Goal: Task Accomplishment & Management: Manage account settings

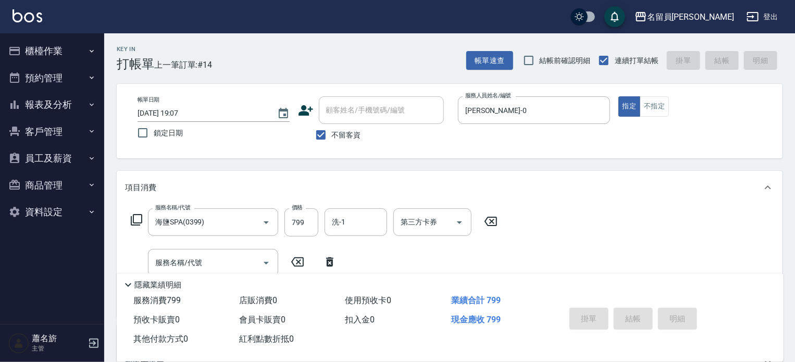
type input "2025/09/16 19:45"
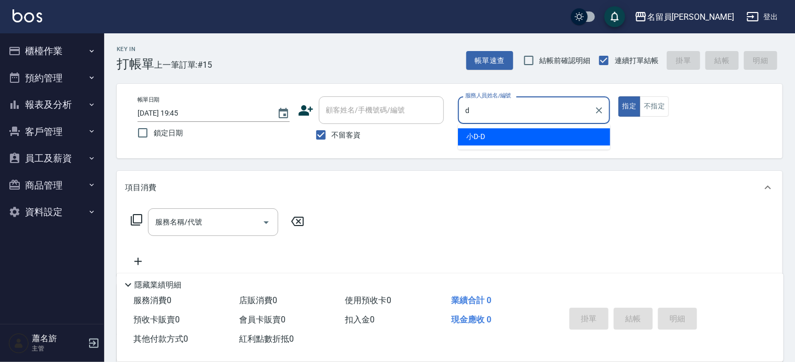
type input "小D-D"
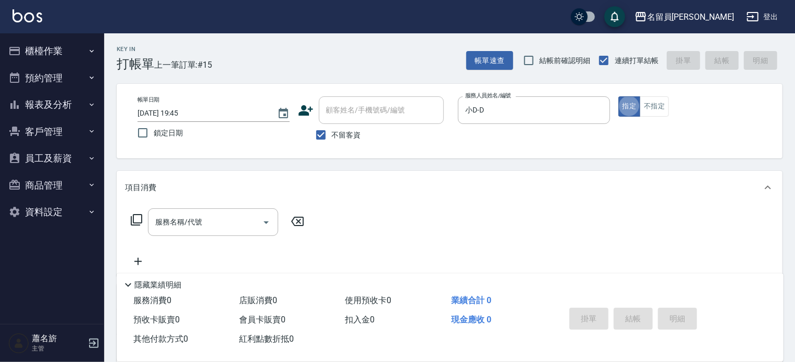
type button "true"
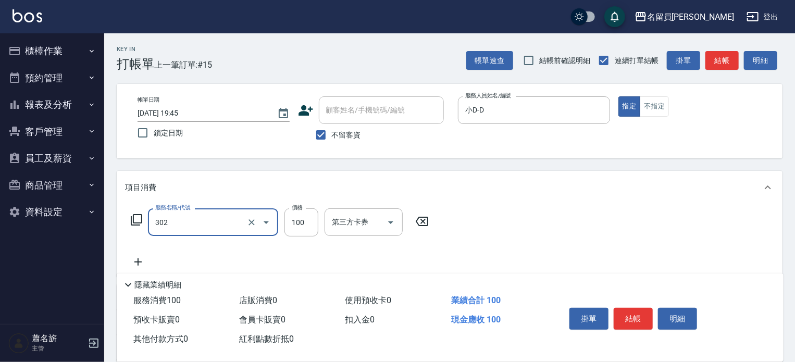
type input "剪髮(302)"
type input "550"
click at [640, 308] on button "結帳" at bounding box center [633, 319] width 39 height 22
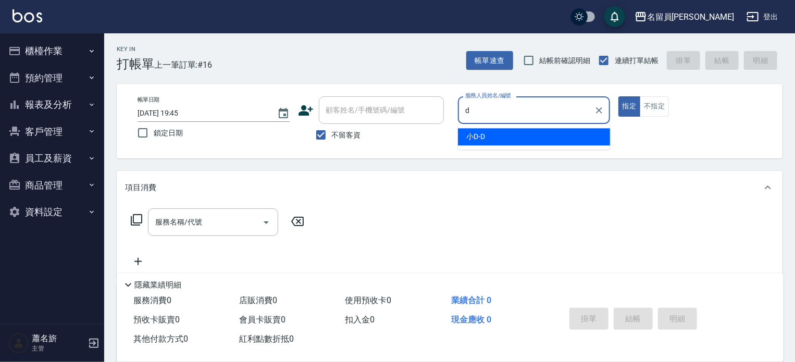
type input "小D-D"
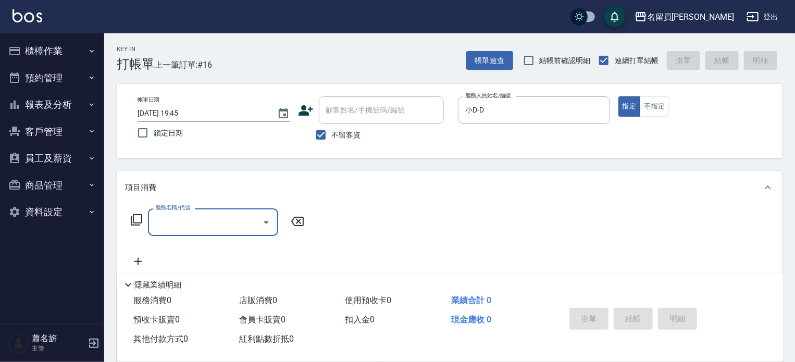
type input "."
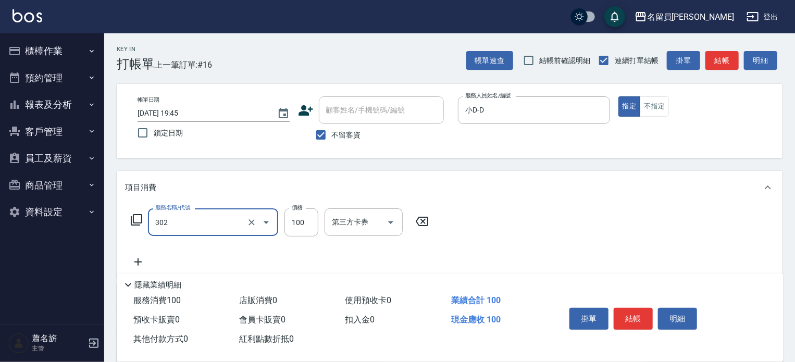
type input "剪髮(302)"
type input "300"
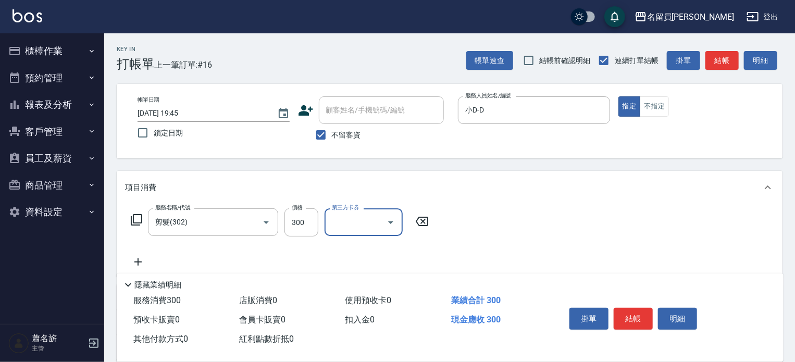
click at [639, 315] on button "結帳" at bounding box center [633, 319] width 39 height 22
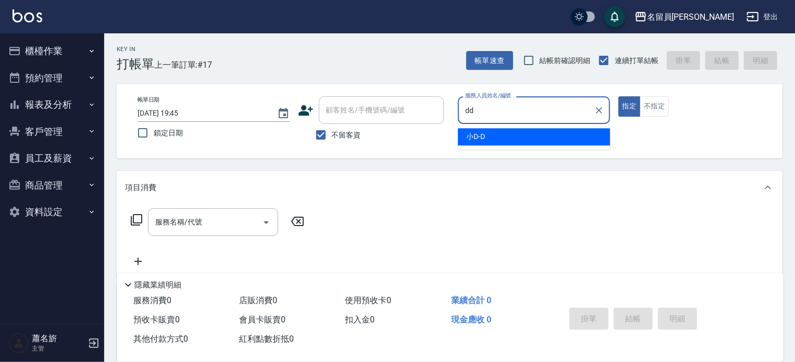
type input "dd"
click at [618, 96] on button "指定" at bounding box center [629, 106] width 22 height 20
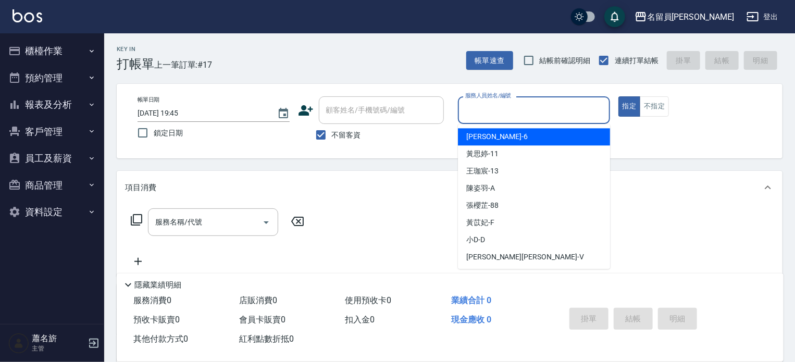
click at [542, 109] on input "服務人員姓名/編號" at bounding box center [534, 110] width 143 height 18
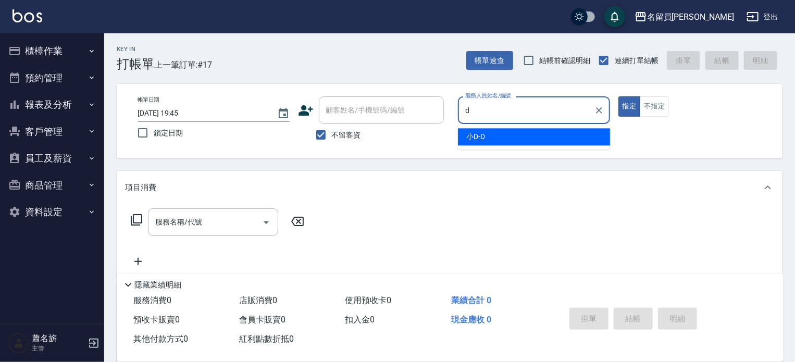
type input "小D-D"
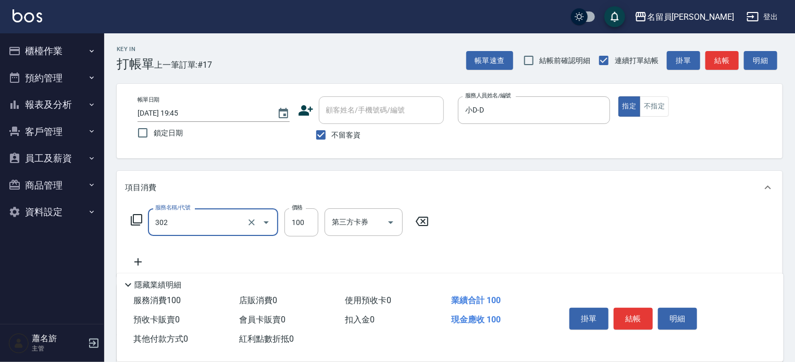
type input "剪髮(302)"
type input "669"
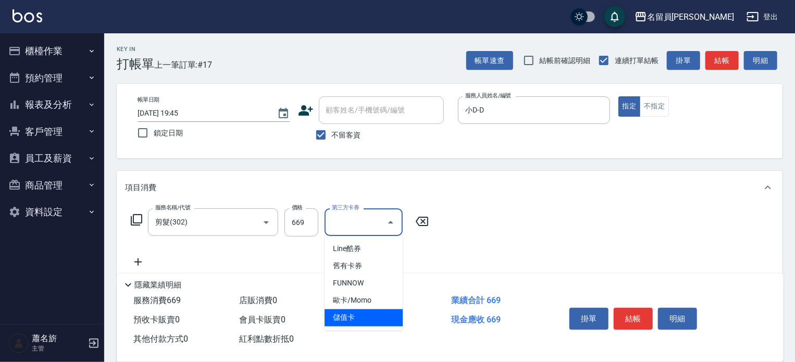
type input "儲值卡"
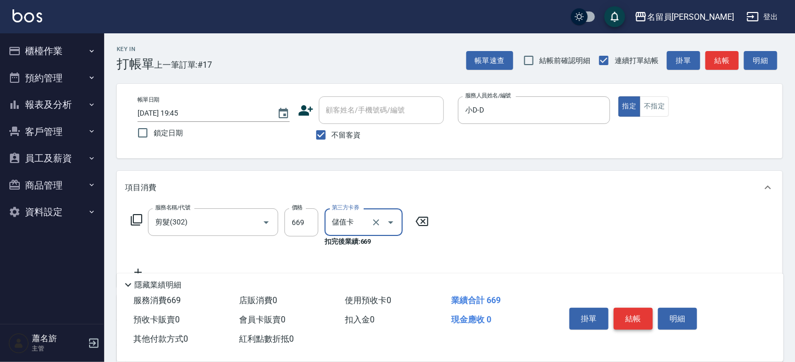
click at [616, 316] on button "結帳" at bounding box center [633, 319] width 39 height 22
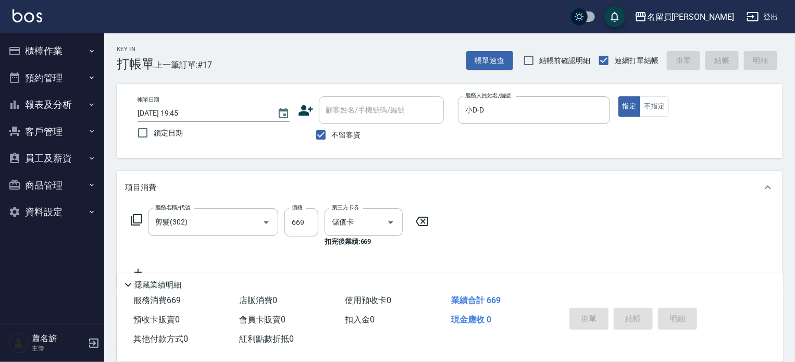
type input "2025/09/16 19:46"
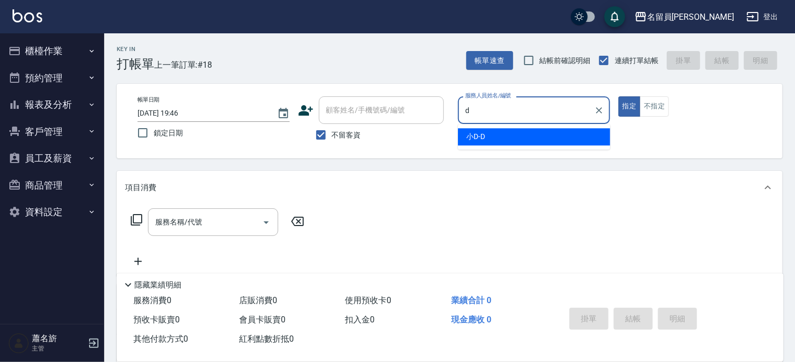
type input "小D-D"
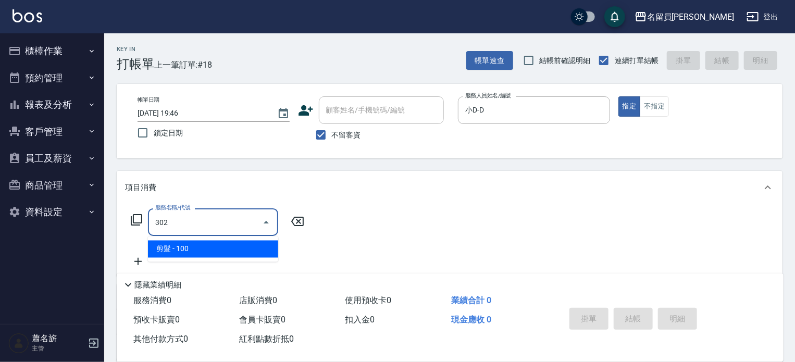
type input "剪髮(302)"
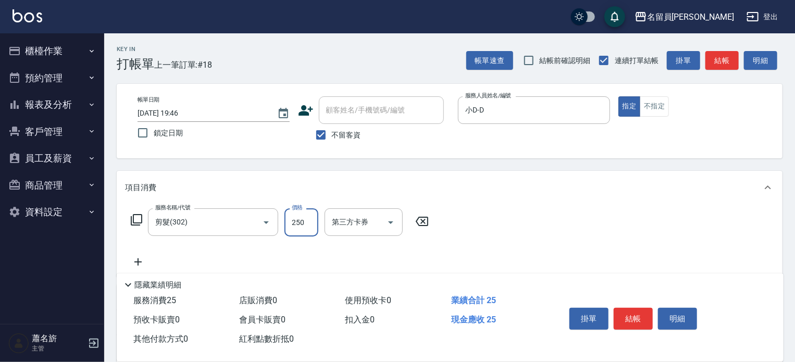
type input "250"
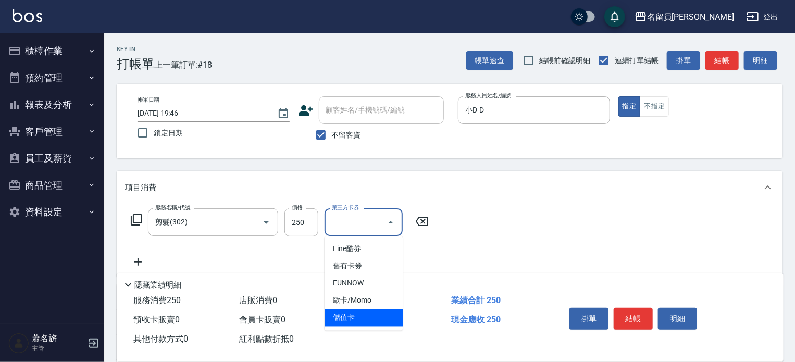
type input "儲值卡"
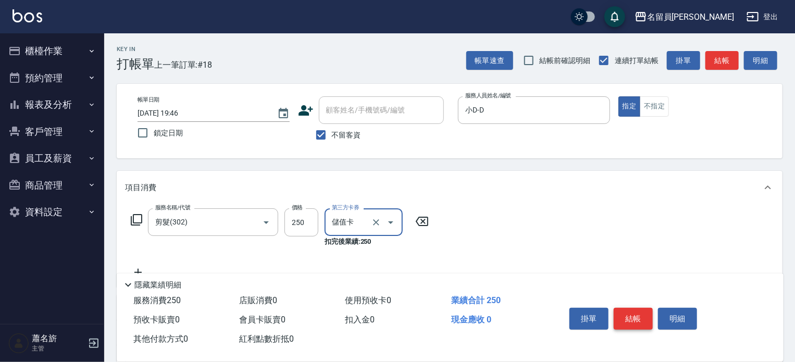
click at [637, 318] on button "結帳" at bounding box center [633, 319] width 39 height 22
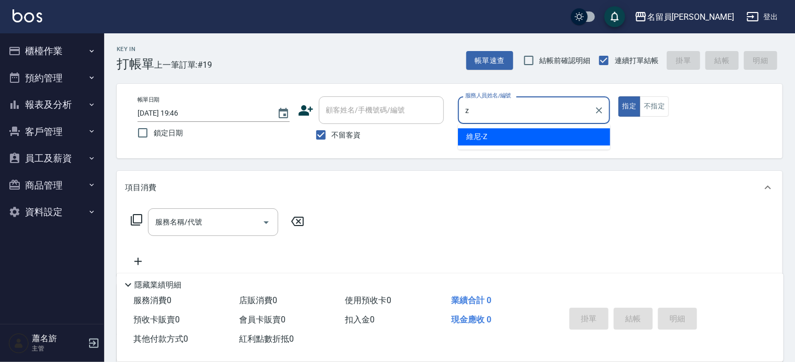
type input "z"
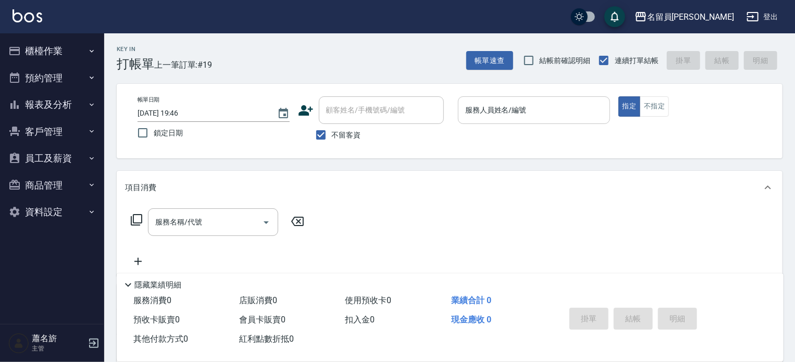
click at [577, 104] on input "服務人員姓名/編號" at bounding box center [534, 110] width 143 height 18
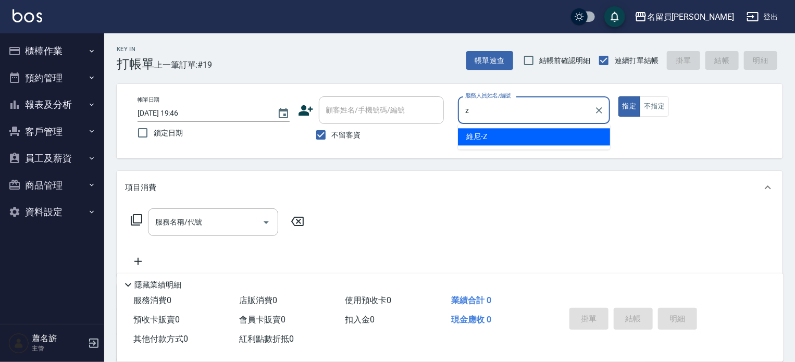
type input "維尼-Z"
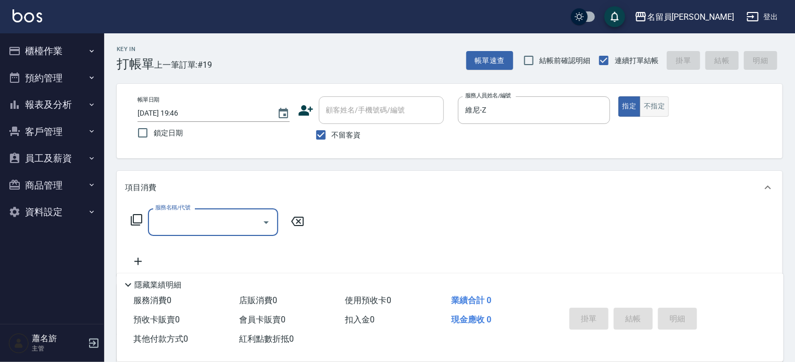
click at [656, 116] on button "不指定" at bounding box center [654, 106] width 29 height 20
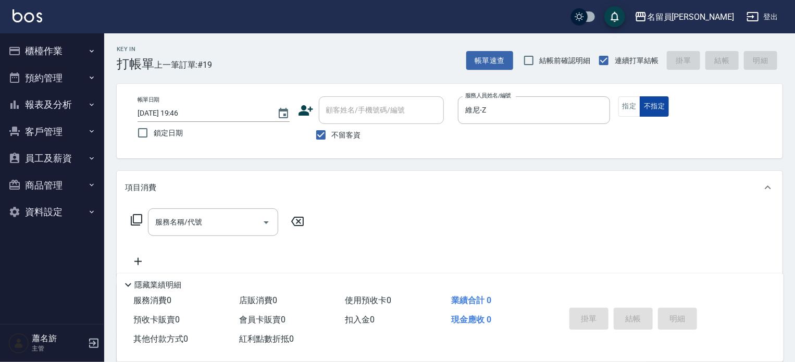
type button "false"
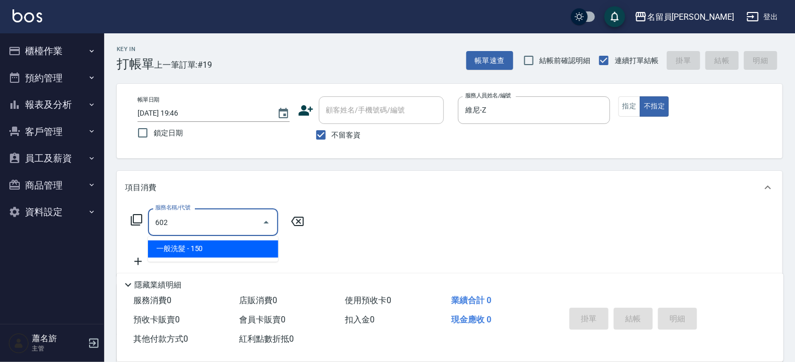
type input "一般洗髮(602)"
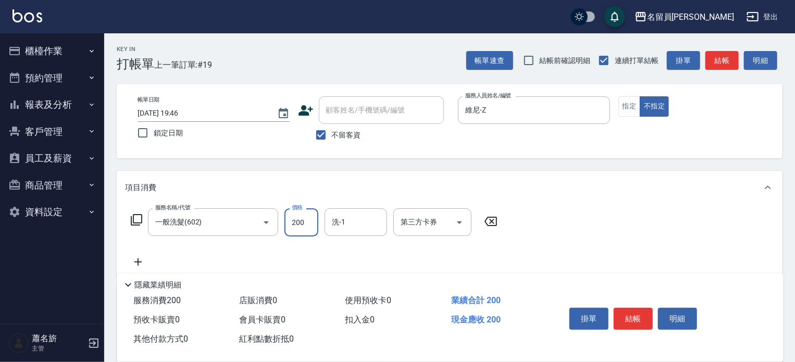
type input "200"
type input "[PERSON_NAME]-45"
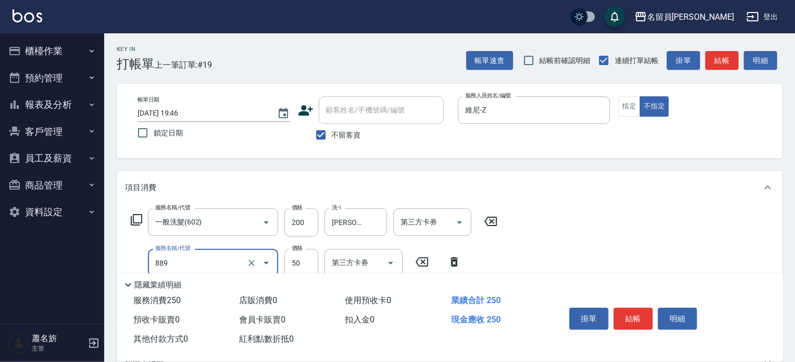
type input "精油(889)"
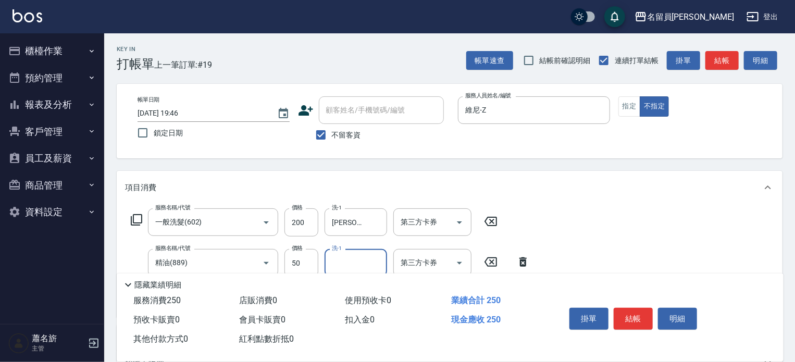
type input "5"
type input "[PERSON_NAME]-45"
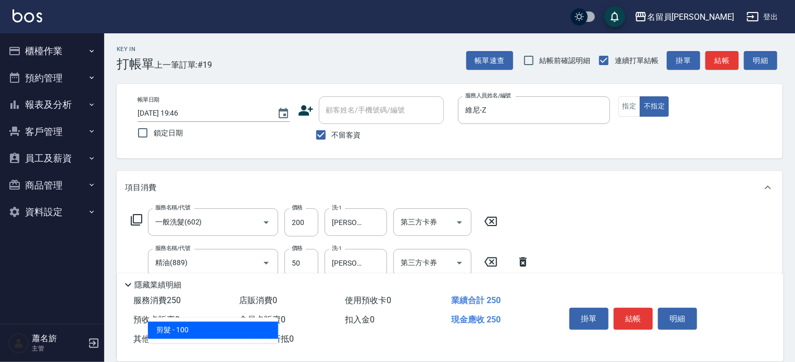
type input "剪髮(302)"
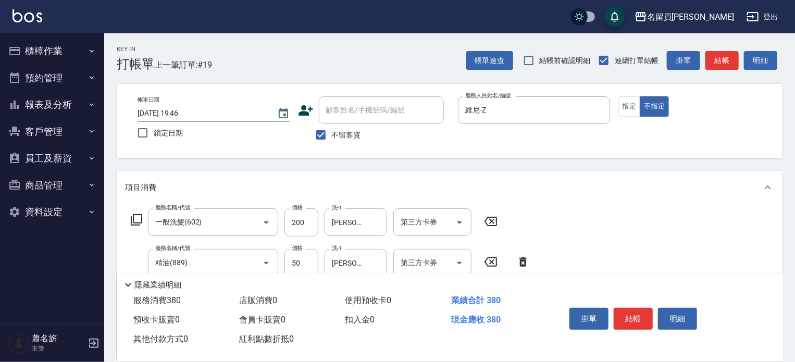
type input "130"
click at [636, 316] on button "結帳" at bounding box center [633, 319] width 39 height 22
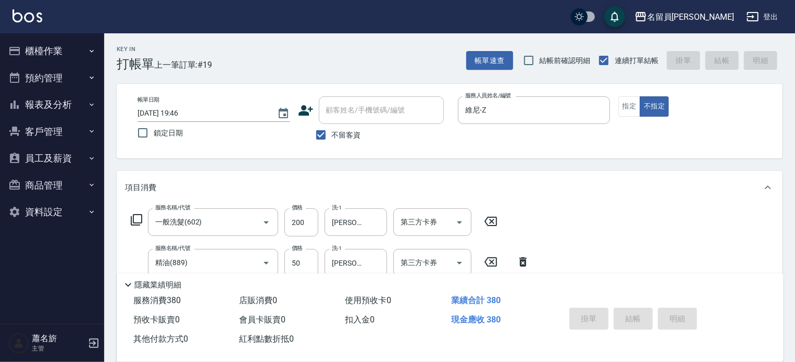
type input "2025/09/16 20:00"
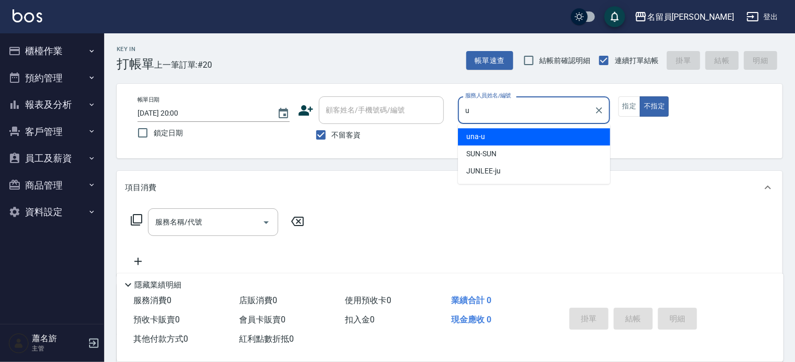
type input "una-u"
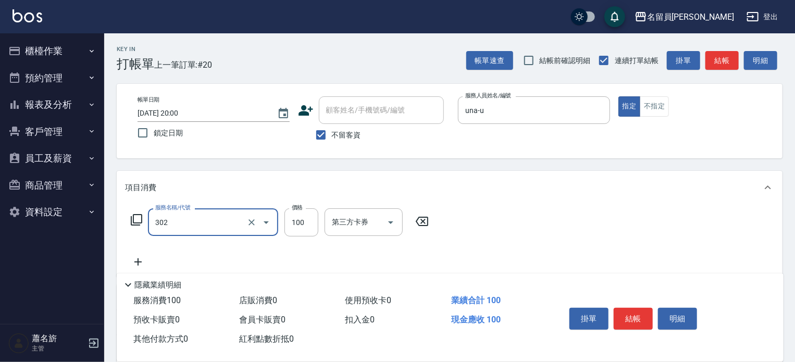
type input "剪髮(302)"
type input "400"
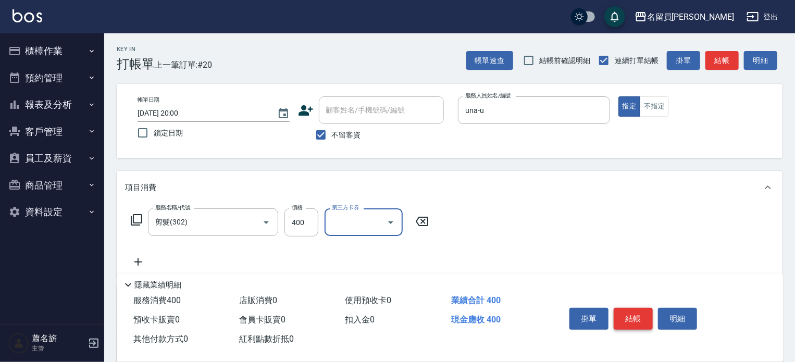
click at [642, 323] on button "結帳" at bounding box center [633, 319] width 39 height 22
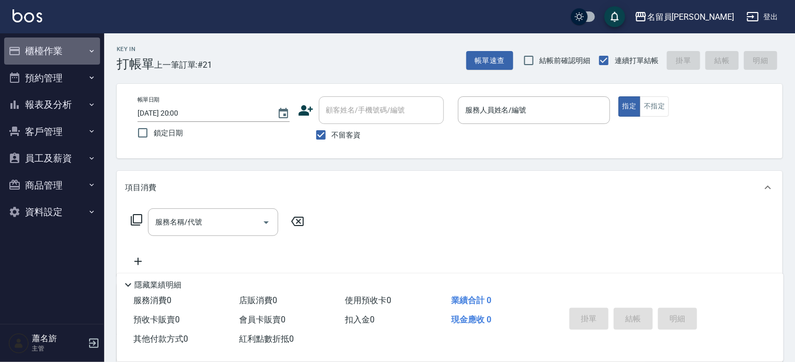
click at [73, 56] on button "櫃檯作業" at bounding box center [52, 51] width 96 height 27
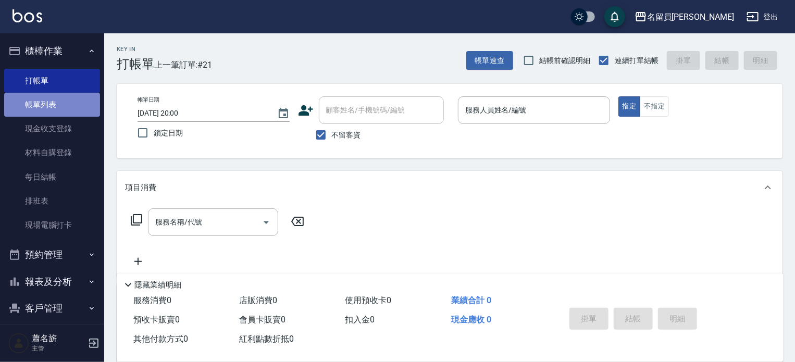
click at [54, 108] on link "帳單列表" at bounding box center [52, 105] width 96 height 24
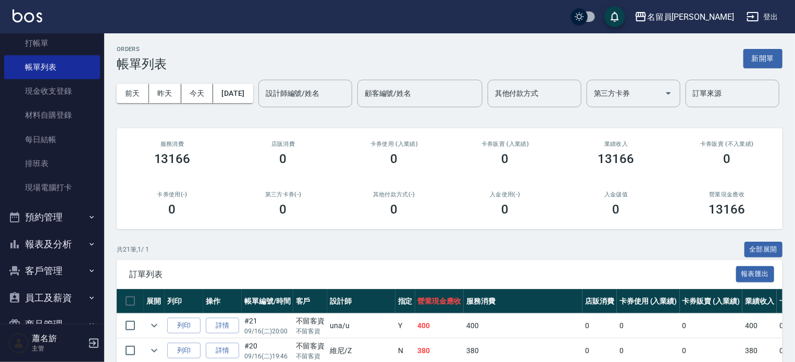
scroll to position [90, 0]
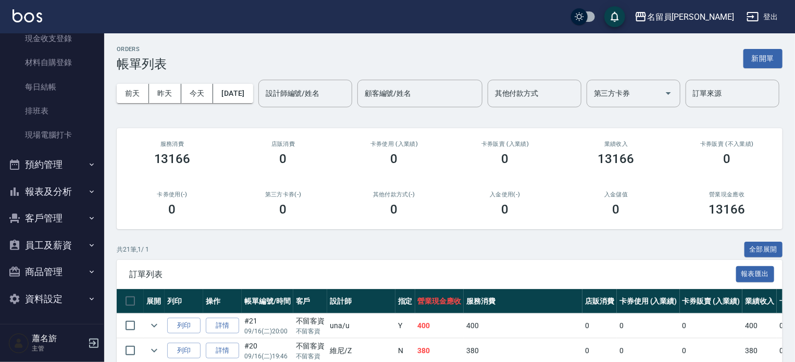
click at [44, 153] on button "預約管理" at bounding box center [52, 164] width 96 height 27
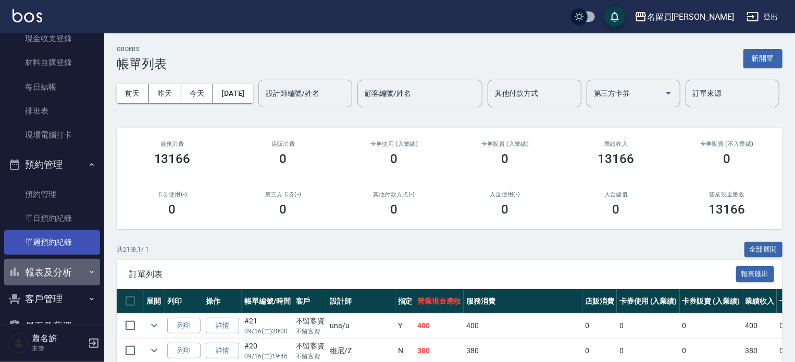
drag, startPoint x: 72, startPoint y: 269, endPoint x: 71, endPoint y: 244, distance: 25.0
click at [71, 268] on button "報表及分析" at bounding box center [52, 272] width 96 height 27
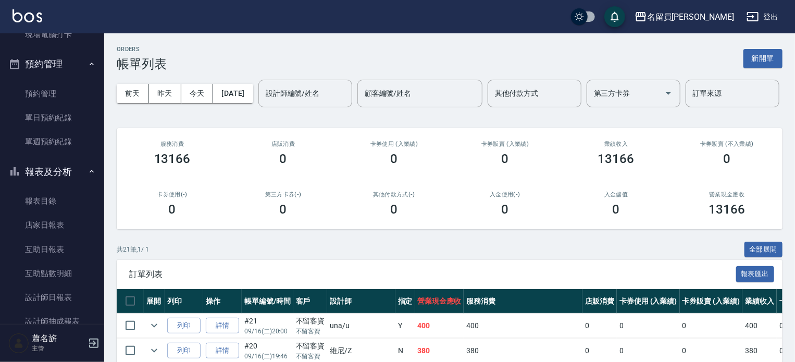
scroll to position [194, 0]
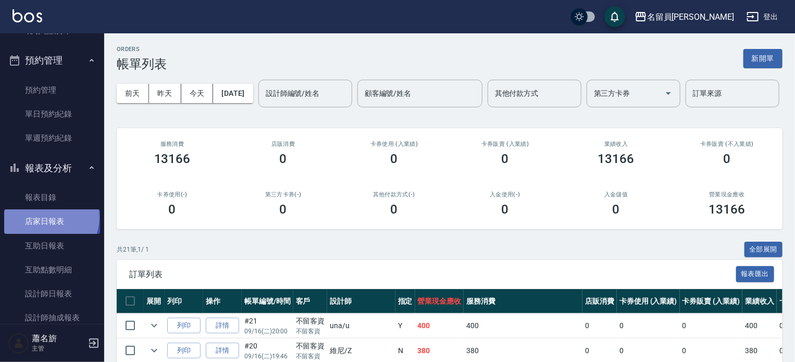
click at [51, 218] on link "店家日報表" at bounding box center [52, 221] width 96 height 24
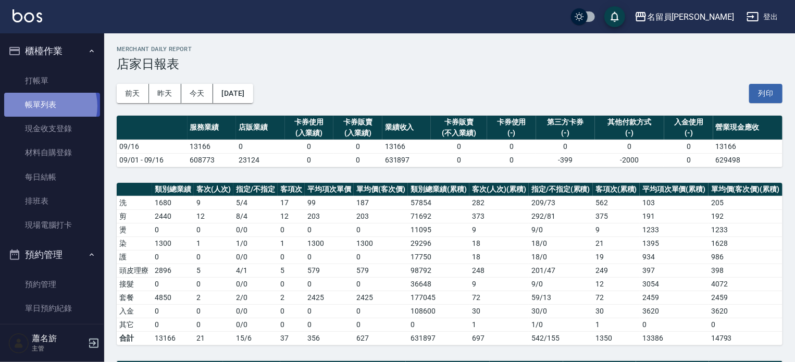
click at [44, 106] on link "帳單列表" at bounding box center [52, 105] width 96 height 24
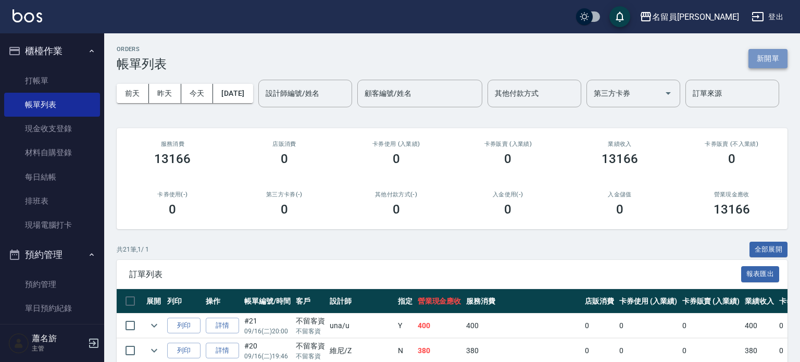
click at [756, 63] on button "新開單" at bounding box center [768, 58] width 39 height 19
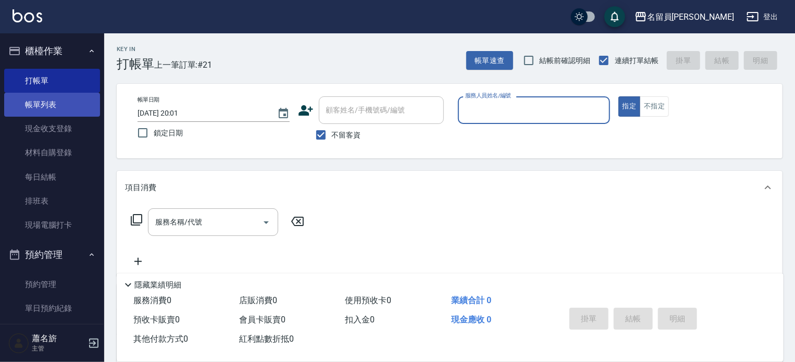
click at [58, 104] on link "帳單列表" at bounding box center [52, 105] width 96 height 24
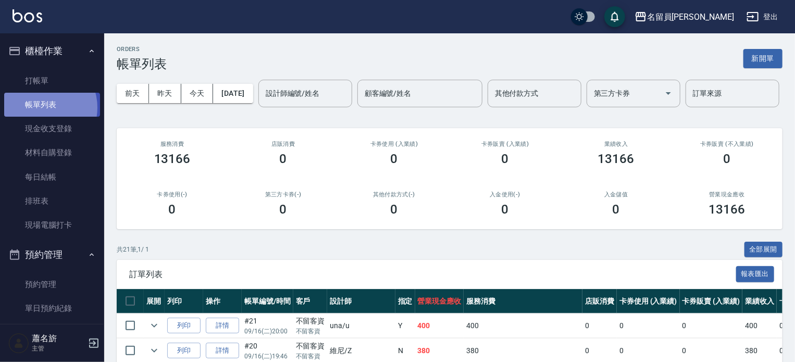
click at [42, 108] on link "帳單列表" at bounding box center [52, 105] width 96 height 24
click at [771, 54] on button "新開單" at bounding box center [762, 58] width 39 height 19
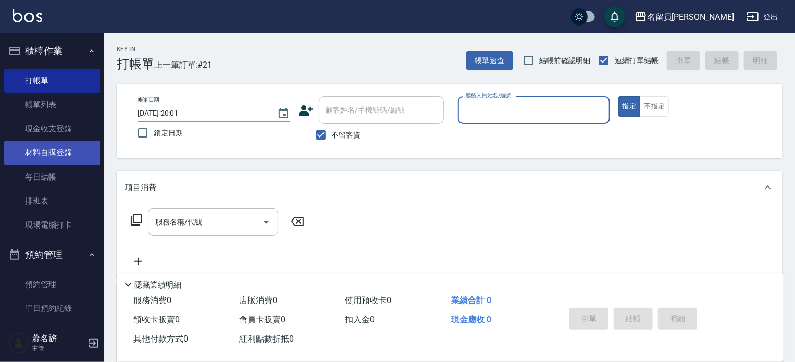
click at [89, 148] on link "材料自購登錄" at bounding box center [52, 153] width 96 height 24
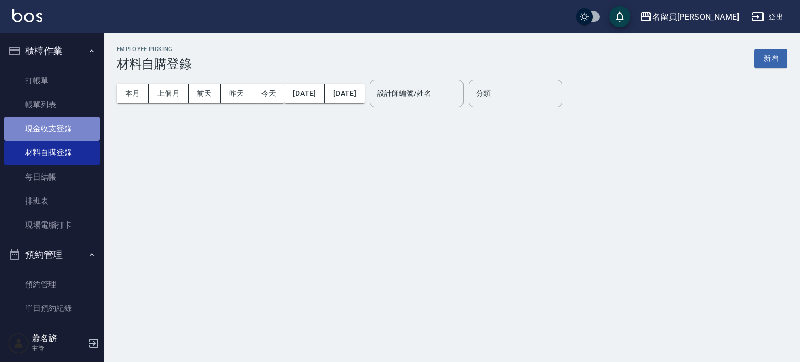
click at [65, 121] on link "現金收支登錄" at bounding box center [52, 129] width 96 height 24
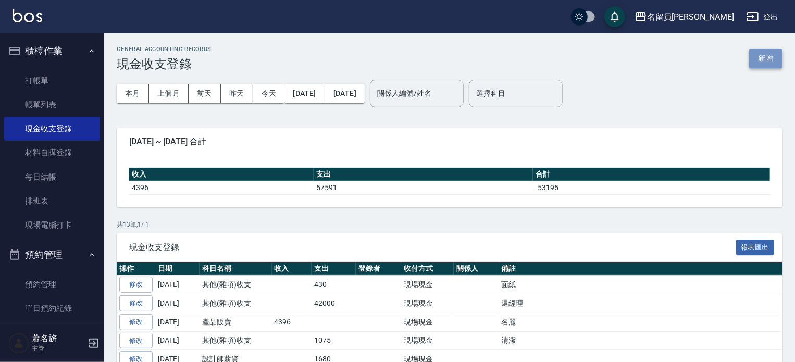
click at [770, 66] on button "新增" at bounding box center [765, 58] width 33 height 19
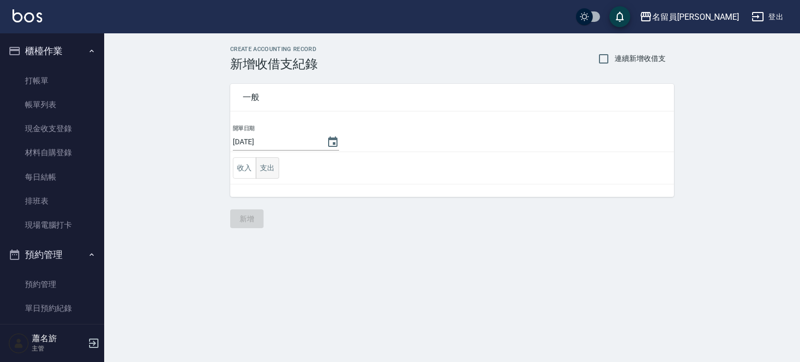
click at [273, 167] on button "支出" at bounding box center [267, 167] width 23 height 21
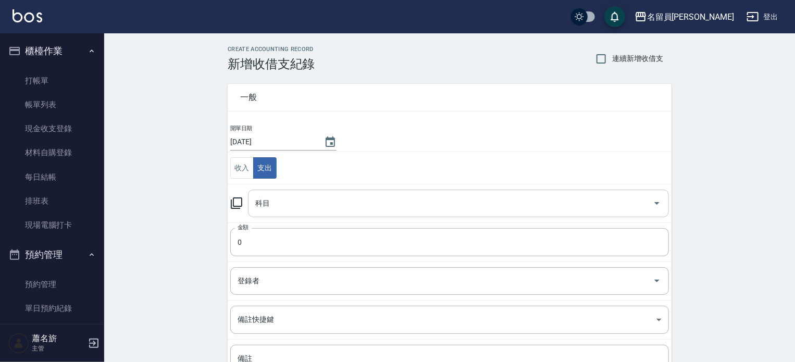
click at [277, 205] on input "科目" at bounding box center [451, 203] width 396 height 18
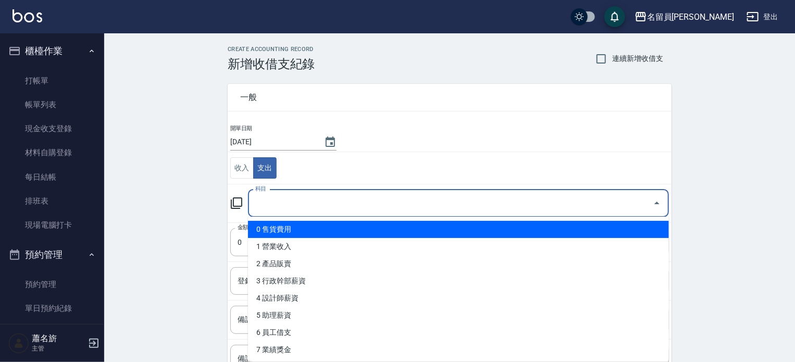
click at [274, 230] on li "0 售貨費用" at bounding box center [458, 229] width 421 height 17
type input "0 售貨費用"
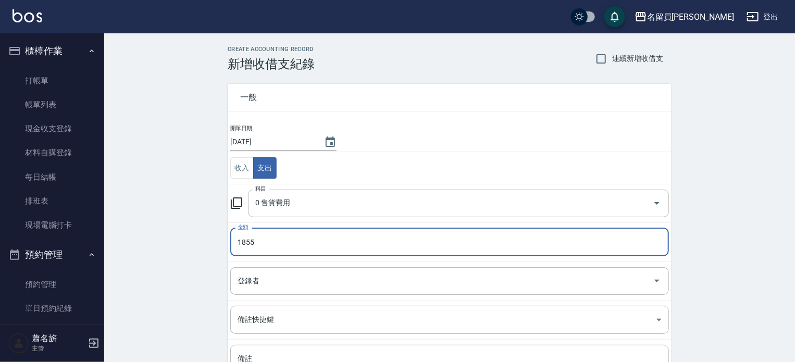
type input "1855"
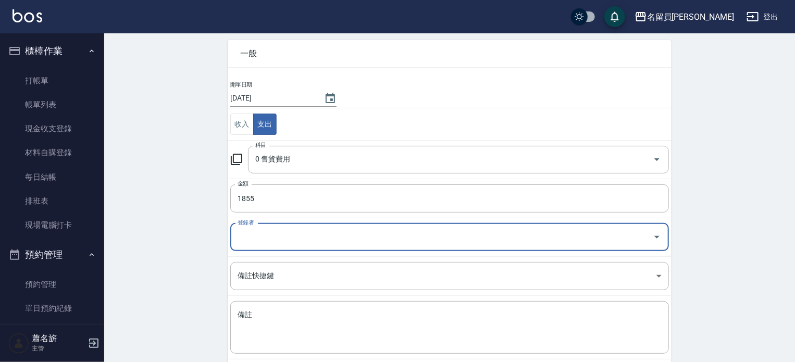
scroll to position [96, 0]
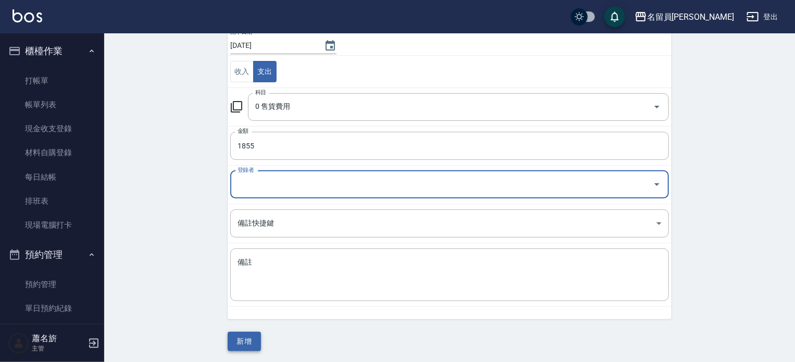
click at [248, 345] on button "新增" at bounding box center [244, 341] width 33 height 19
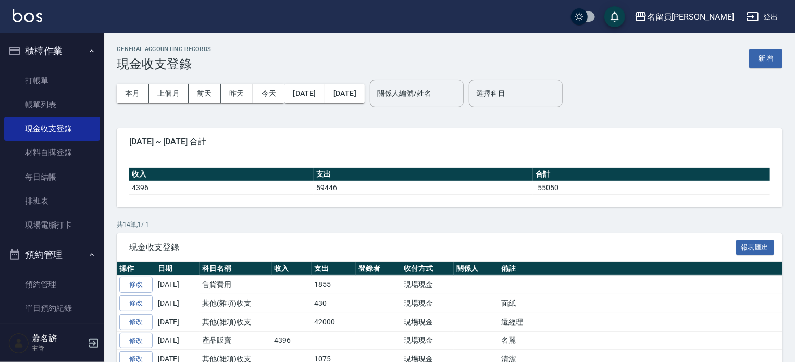
scroll to position [208, 0]
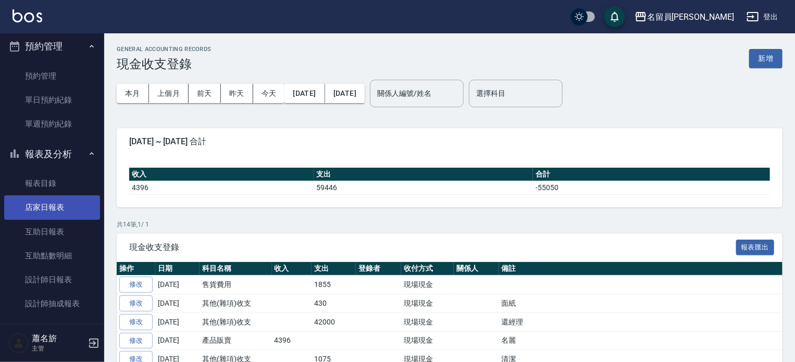
click at [57, 207] on link "店家日報表" at bounding box center [52, 207] width 96 height 24
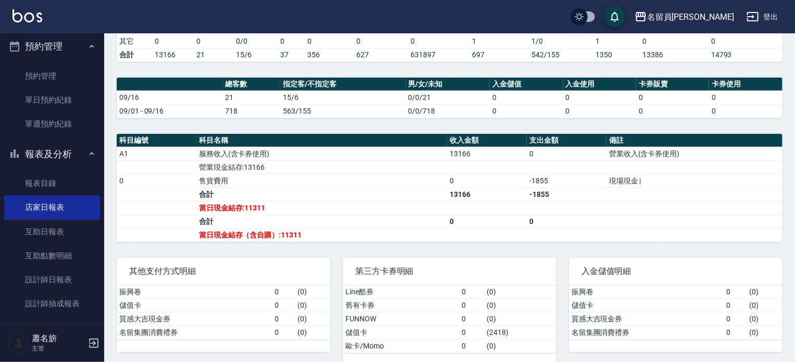
scroll to position [296, 0]
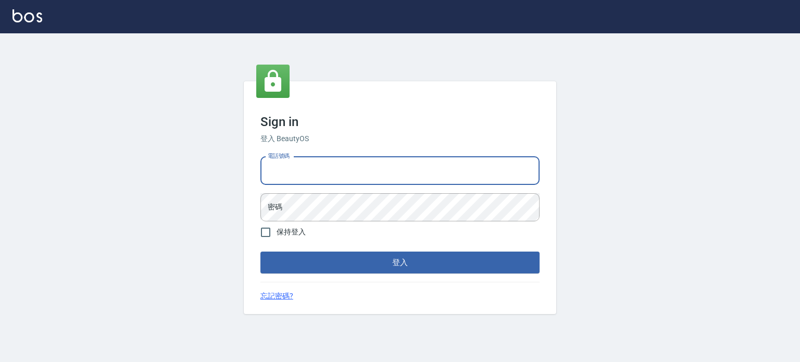
click at [405, 172] on input "電話號碼" at bounding box center [399, 171] width 279 height 28
type input "0977239969"
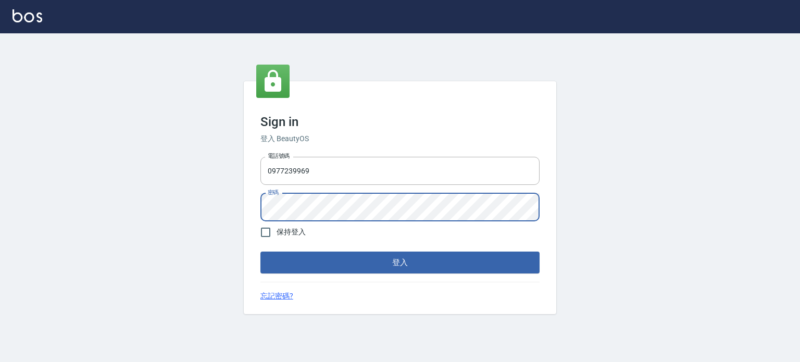
click at [260, 252] on button "登入" at bounding box center [399, 263] width 279 height 22
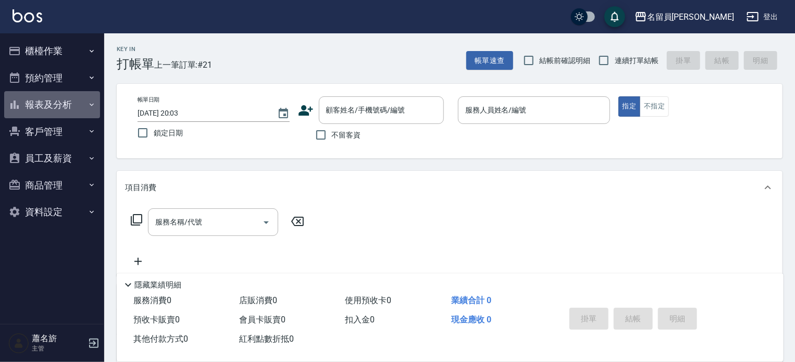
click at [74, 109] on button "報表及分析" at bounding box center [52, 104] width 96 height 27
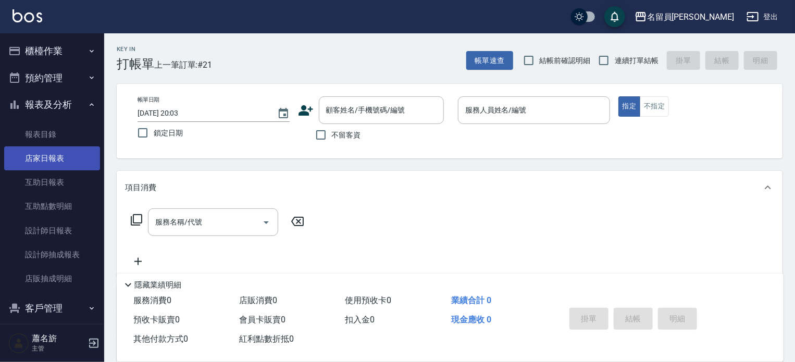
click at [72, 167] on link "店家日報表" at bounding box center [52, 158] width 96 height 24
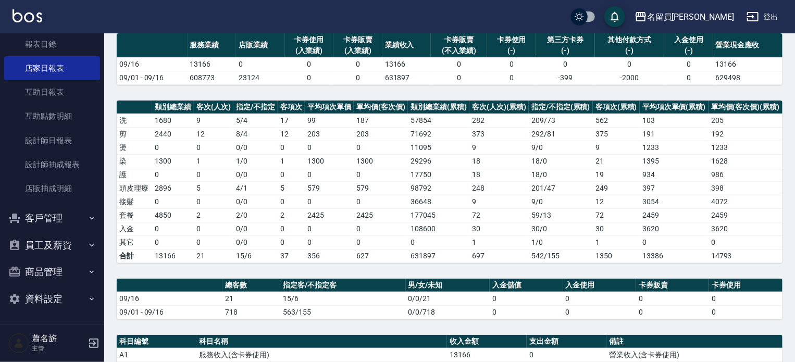
scroll to position [208, 0]
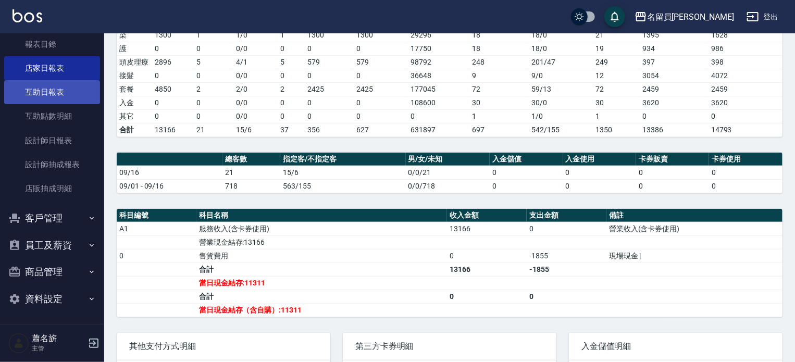
click at [50, 95] on link "互助日報表" at bounding box center [52, 92] width 96 height 24
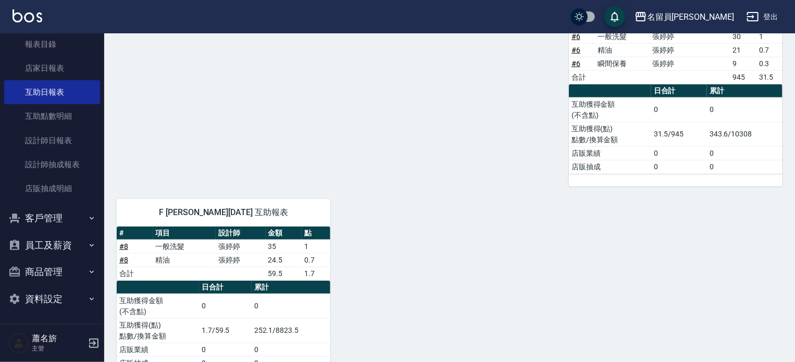
scroll to position [410, 0]
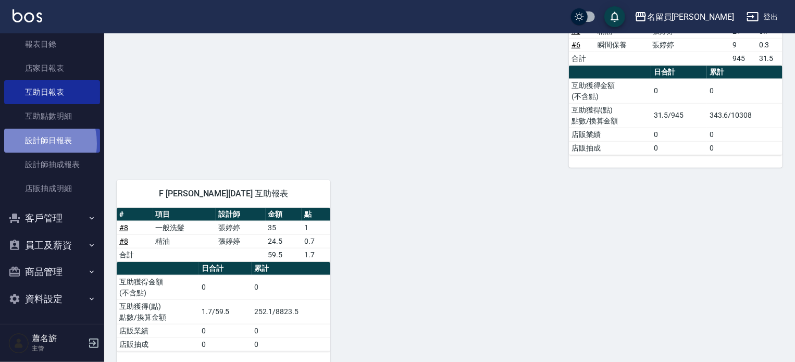
click at [27, 143] on link "設計師日報表" at bounding box center [52, 141] width 96 height 24
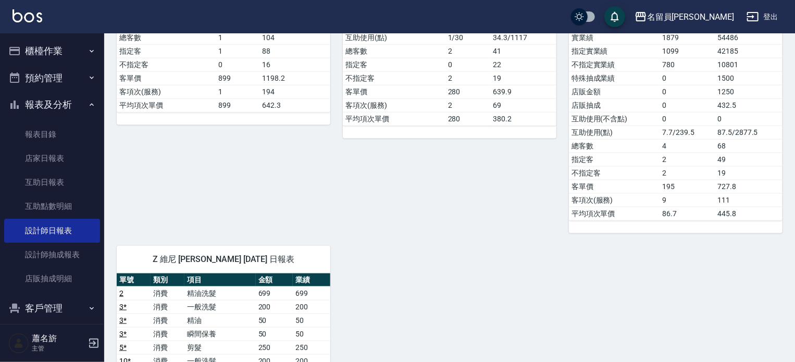
click at [41, 54] on button "櫃檯作業" at bounding box center [52, 51] width 96 height 27
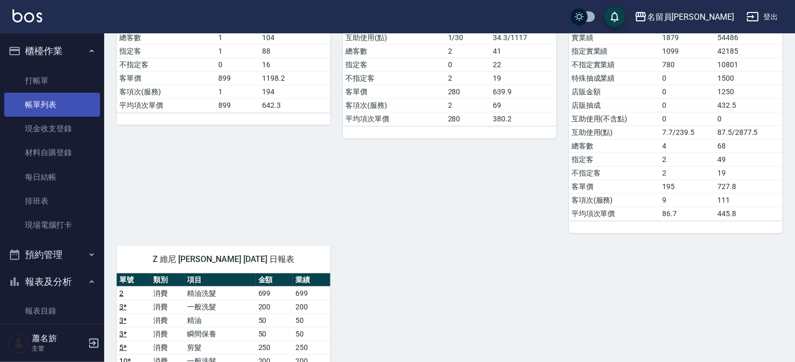
click at [46, 105] on link "帳單列表" at bounding box center [52, 105] width 96 height 24
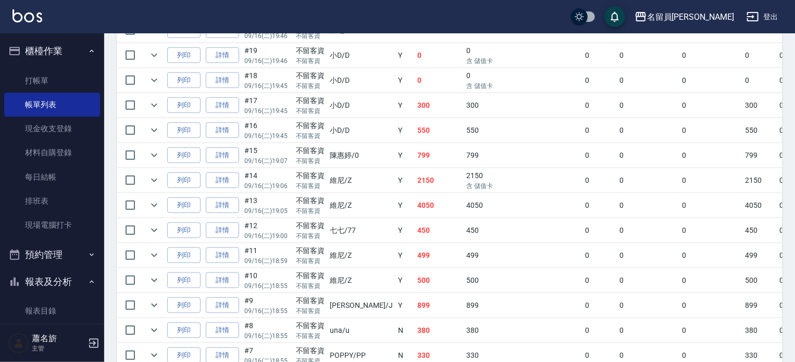
scroll to position [365, 0]
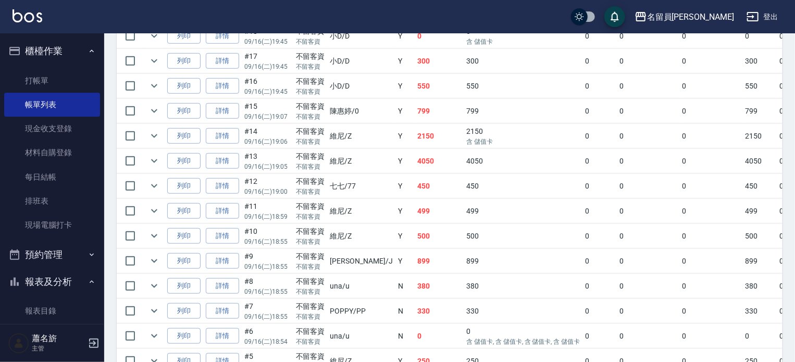
click at [223, 144] on link "詳情" at bounding box center [222, 136] width 33 height 16
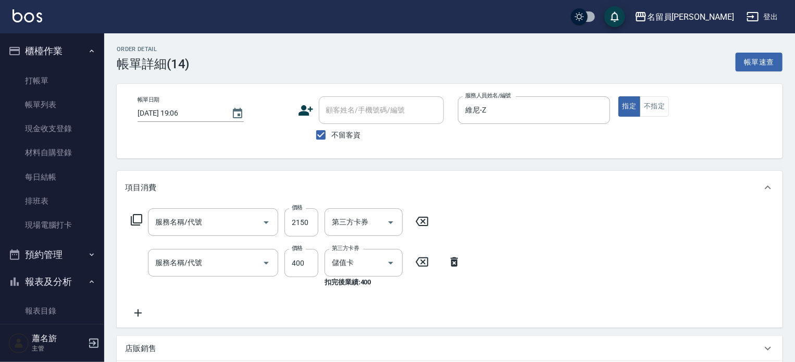
type input "[DATE] 19:06"
checkbox input "true"
type input "維尼-Z"
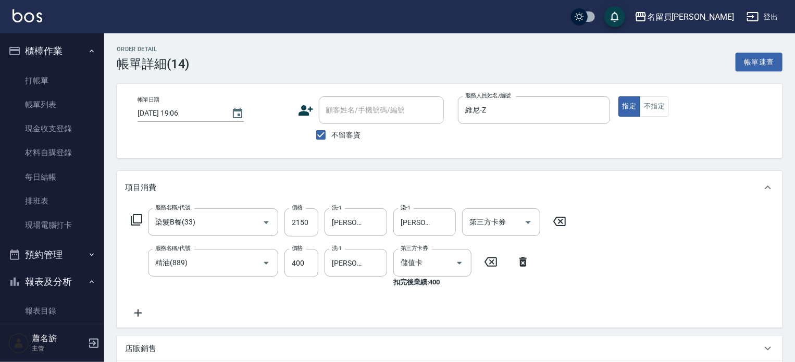
type input "染髮B餐(33)"
type input "精油(889)"
click at [266, 219] on icon "Open" at bounding box center [266, 222] width 13 height 13
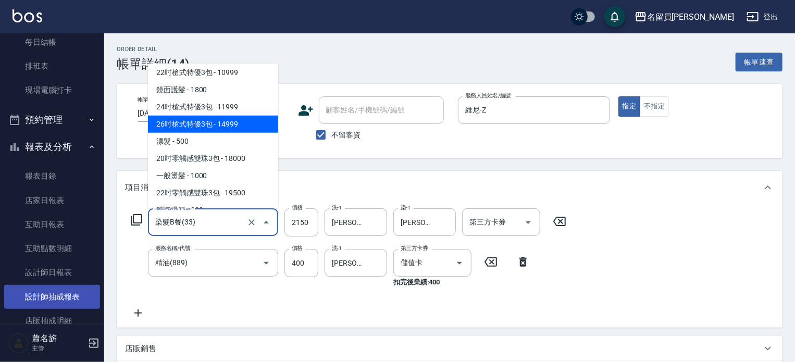
scroll to position [156, 0]
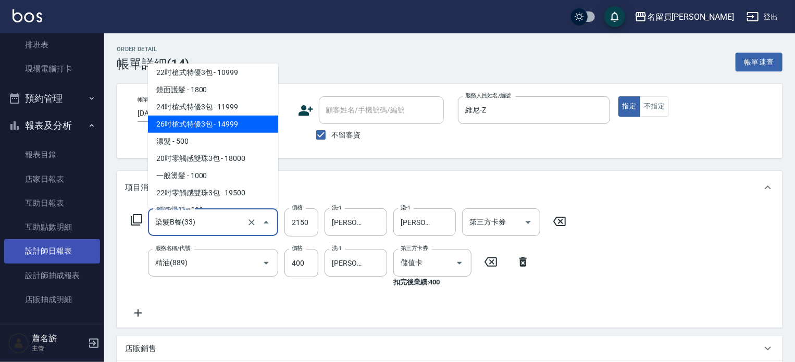
click at [70, 253] on link "設計師日報表" at bounding box center [52, 251] width 96 height 24
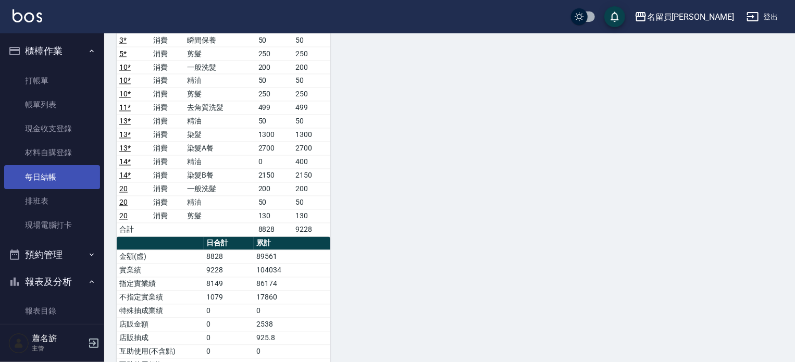
scroll to position [781, 0]
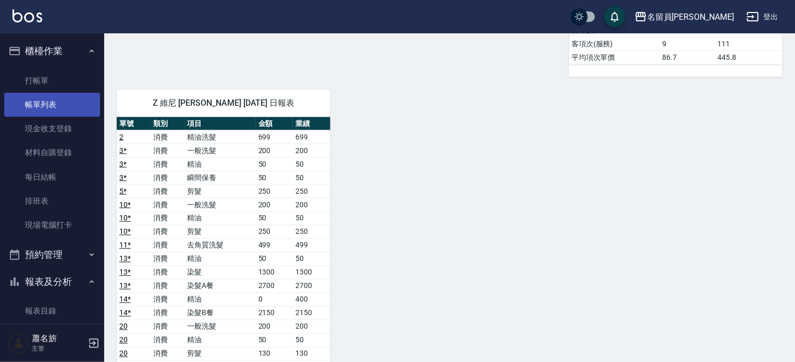
click at [29, 109] on link "帳單列表" at bounding box center [52, 105] width 96 height 24
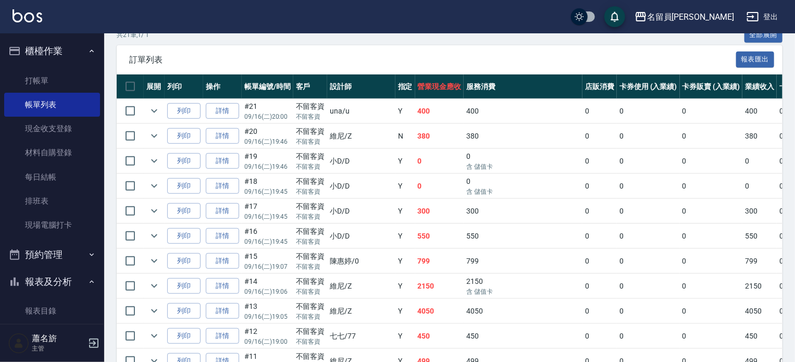
scroll to position [313, 0]
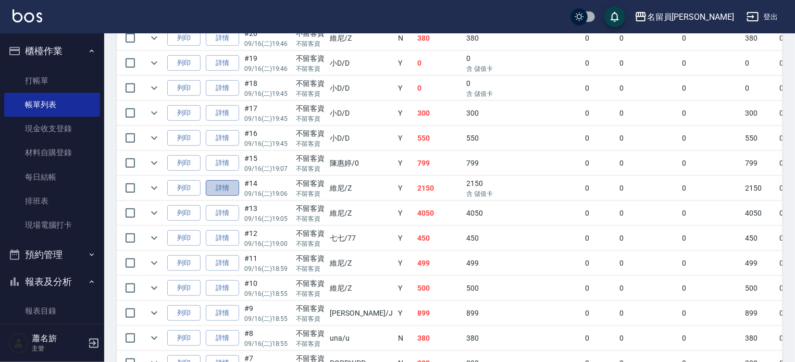
click at [220, 196] on link "詳情" at bounding box center [222, 188] width 33 height 16
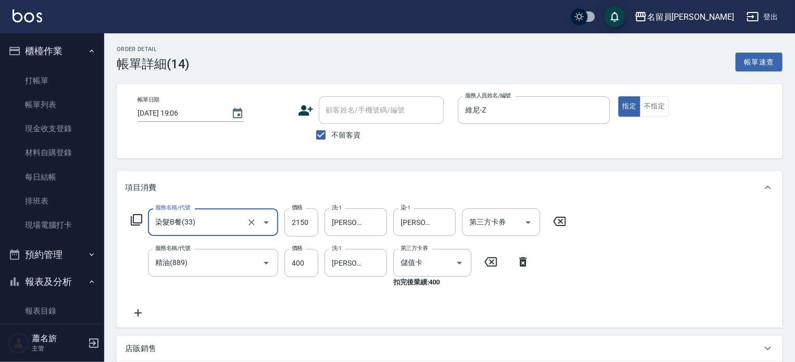
click at [269, 222] on icon "Open" at bounding box center [266, 222] width 13 height 13
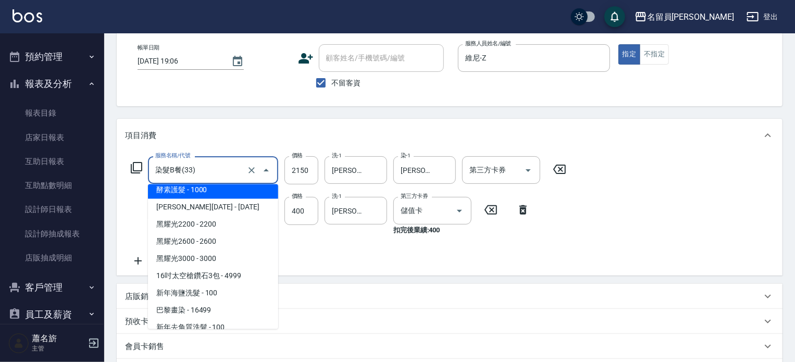
scroll to position [208, 0]
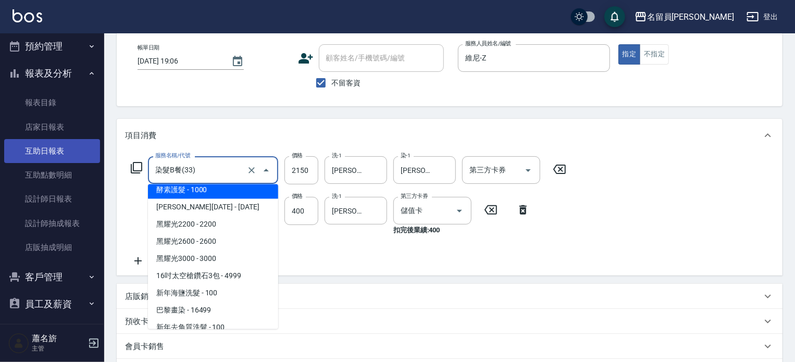
click at [33, 147] on link "互助日報表" at bounding box center [52, 151] width 96 height 24
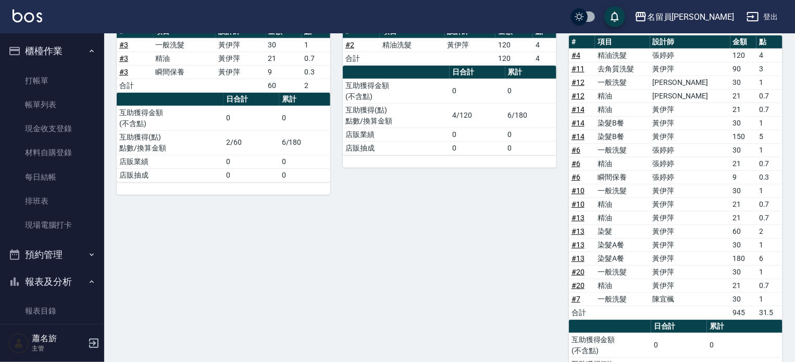
scroll to position [104, 0]
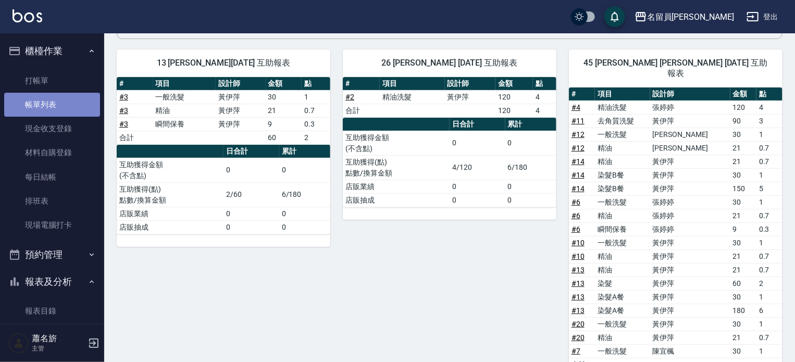
click at [70, 106] on link "帳單列表" at bounding box center [52, 105] width 96 height 24
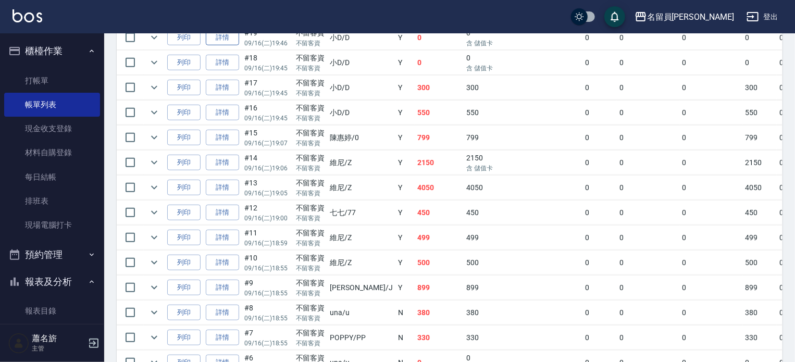
scroll to position [365, 0]
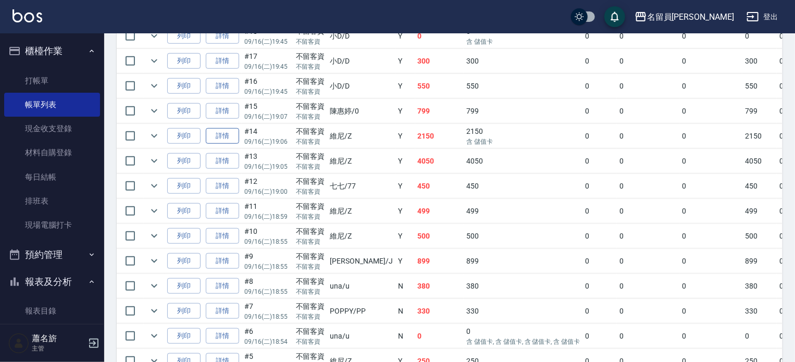
click at [229, 144] on link "詳情" at bounding box center [222, 136] width 33 height 16
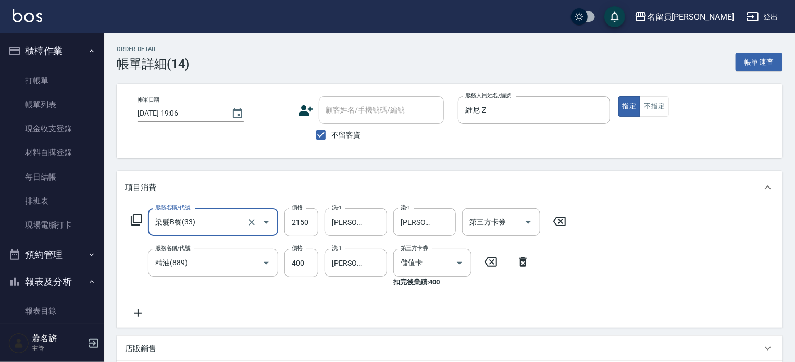
click at [266, 224] on icon "Open" at bounding box center [266, 222] width 13 height 13
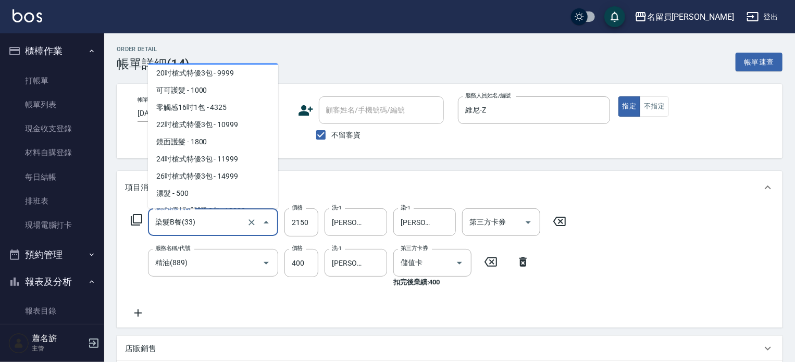
scroll to position [365, 0]
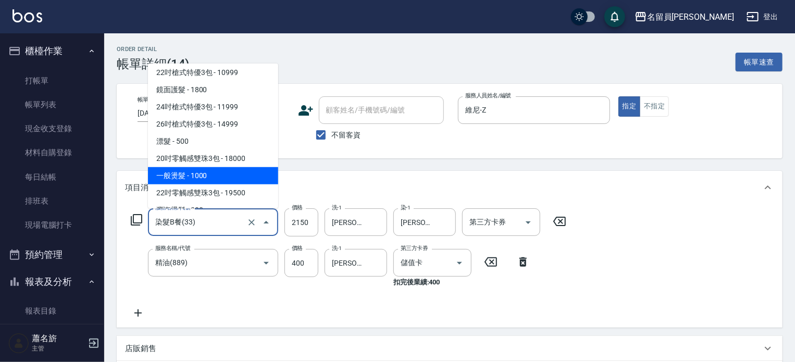
click at [232, 175] on span "一般燙髮 - 1000" at bounding box center [213, 175] width 130 height 17
type input "一般燙髮(19)"
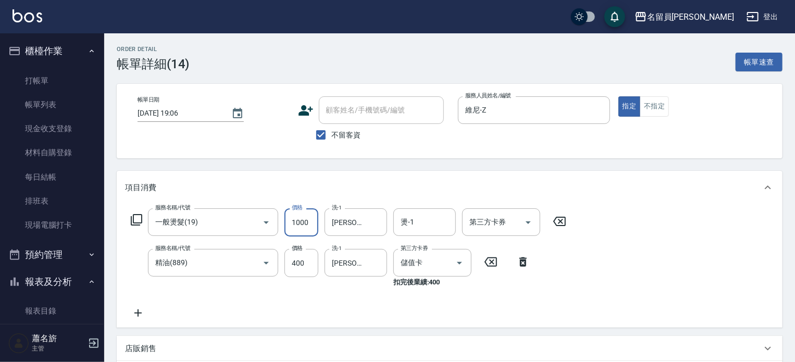
click at [308, 222] on input "1000" at bounding box center [301, 222] width 34 height 28
type input "2150"
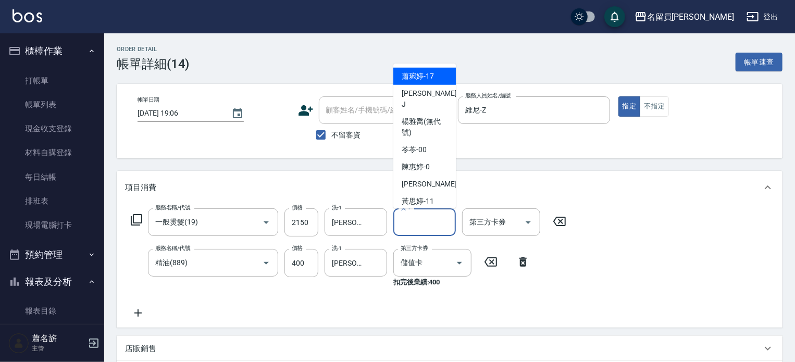
click at [426, 225] on input "燙-1" at bounding box center [424, 222] width 53 height 18
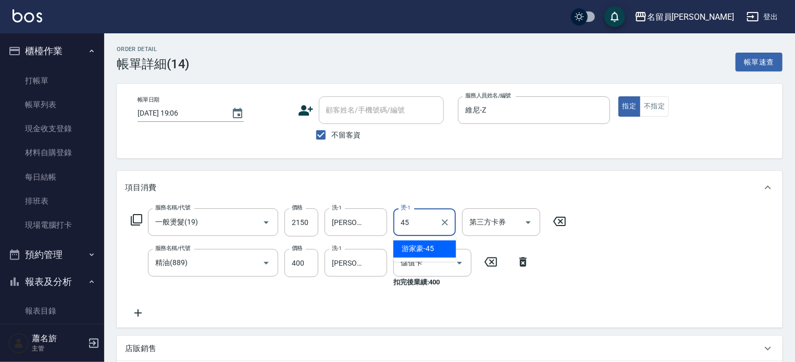
type input "[PERSON_NAME]-45"
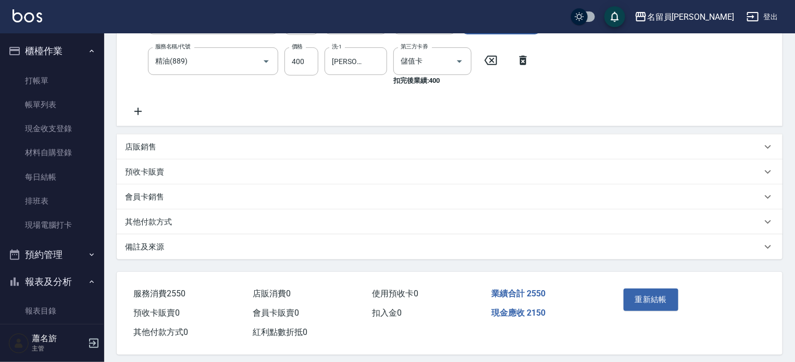
scroll to position [210, 0]
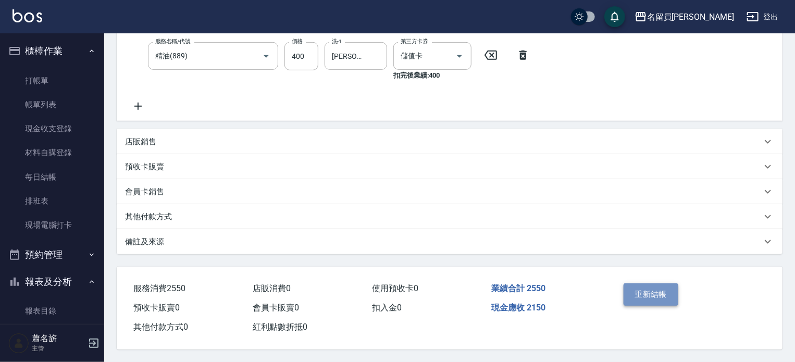
click at [633, 289] on button "重新結帳" at bounding box center [651, 294] width 55 height 22
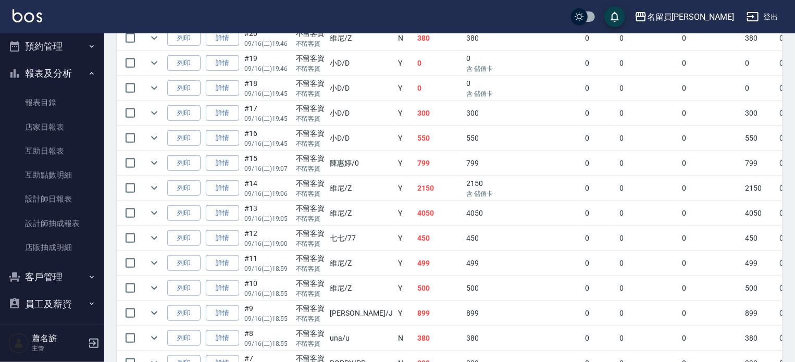
scroll to position [260, 0]
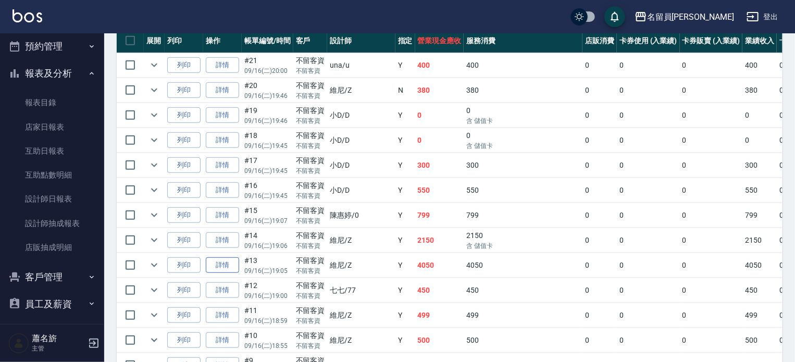
click at [222, 273] on link "詳情" at bounding box center [222, 265] width 33 height 16
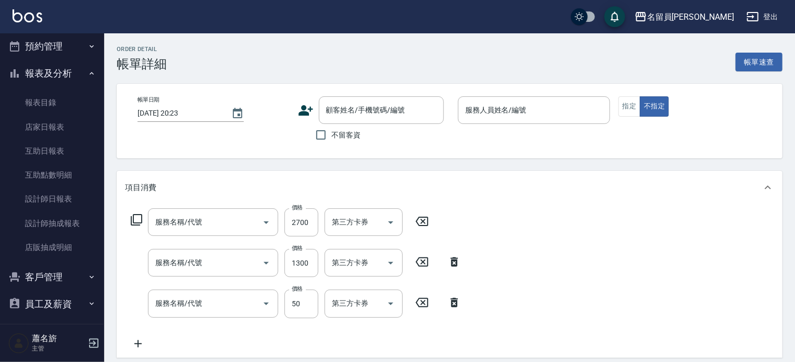
type input "[DATE] 19:05"
checkbox input "true"
type input "維尼-Z"
type input "染髮A餐(32)"
type input "染髮(501)"
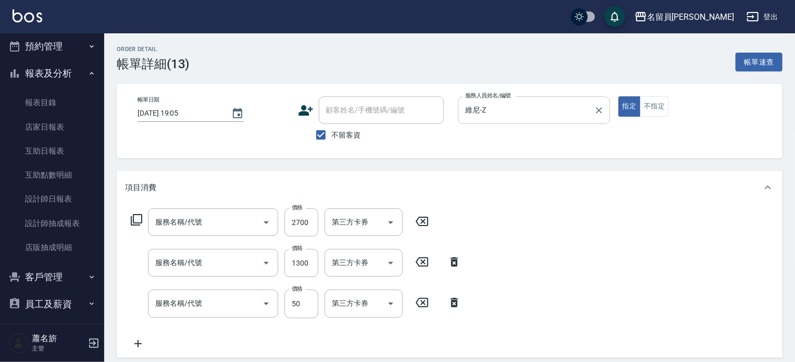
type input "精油(889)"
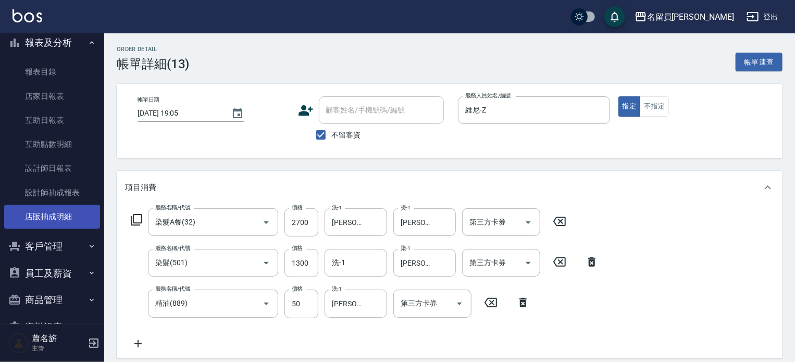
scroll to position [267, 0]
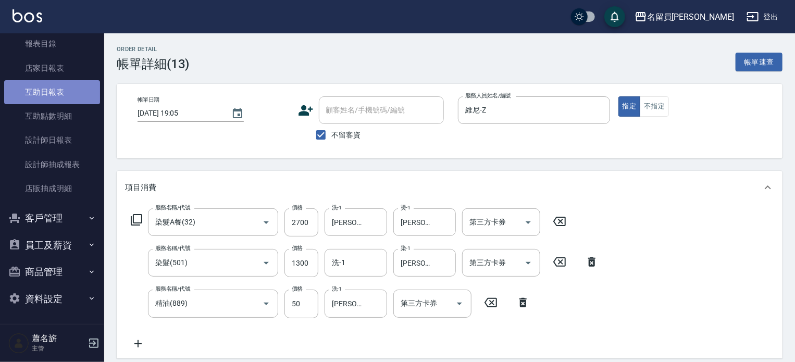
click at [54, 91] on link "互助日報表" at bounding box center [52, 92] width 96 height 24
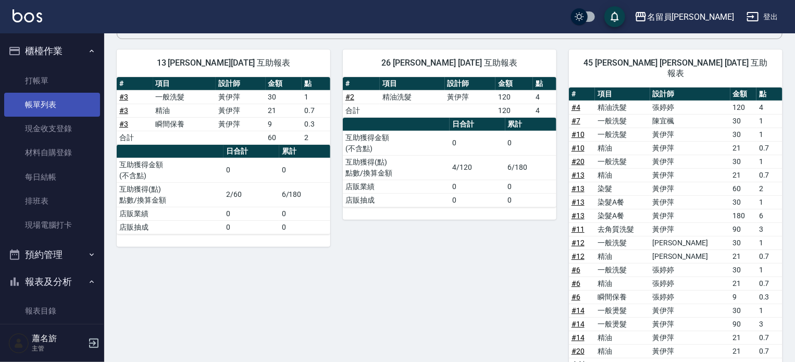
click at [38, 103] on link "帳單列表" at bounding box center [52, 105] width 96 height 24
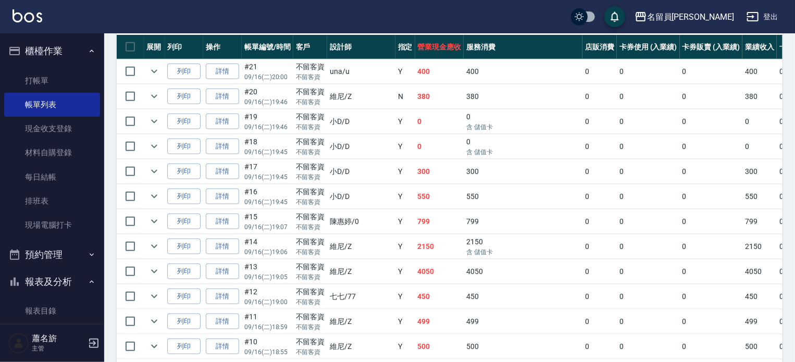
scroll to position [260, 0]
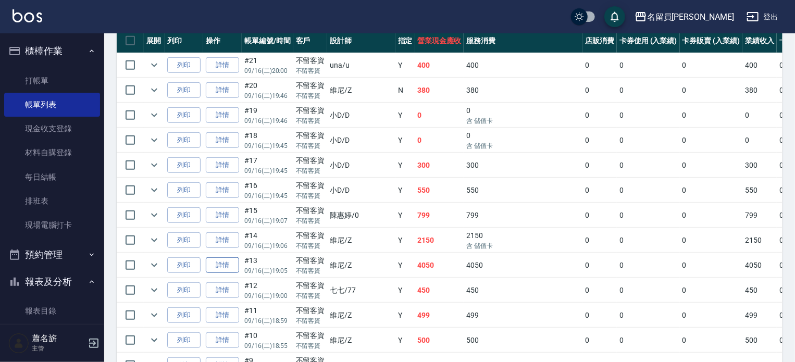
click at [227, 273] on link "詳情" at bounding box center [222, 265] width 33 height 16
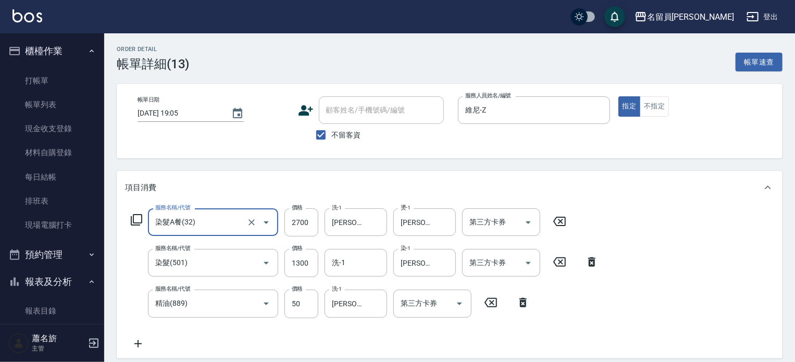
click at [265, 221] on icon "Open" at bounding box center [266, 222] width 13 height 13
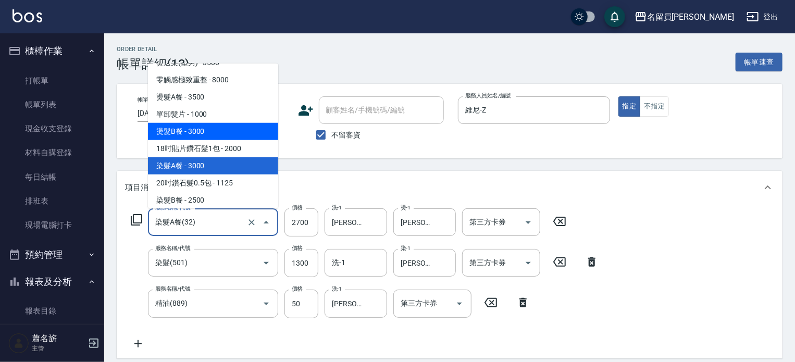
scroll to position [856, 0]
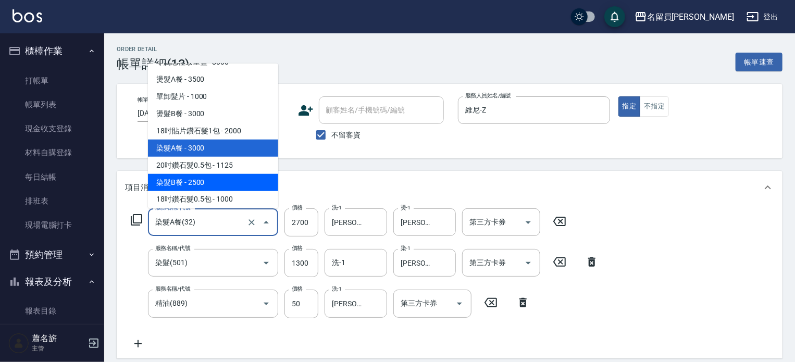
click at [205, 183] on span "染髮B餐 - 2500" at bounding box center [213, 182] width 130 height 17
type input "染髮B餐(33)"
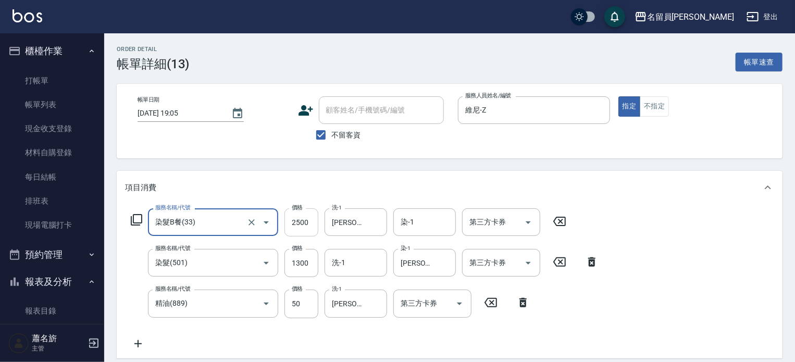
click at [297, 225] on input "2500" at bounding box center [301, 222] width 34 height 28
type input "2700"
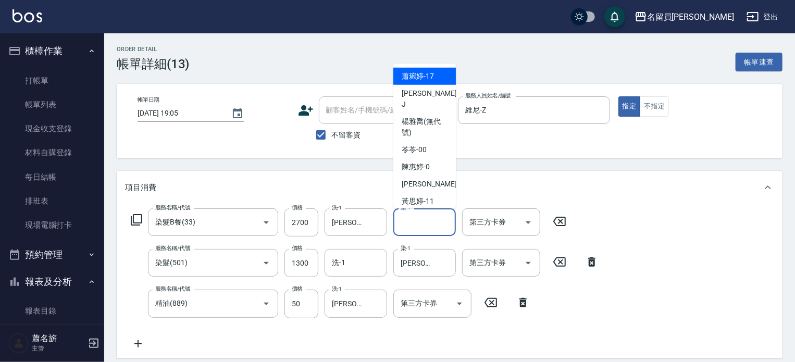
click at [435, 218] on input "染-1" at bounding box center [424, 222] width 53 height 18
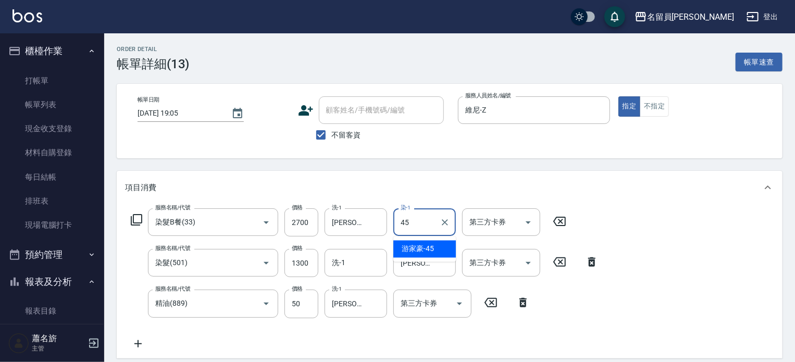
type input "[PERSON_NAME]-45"
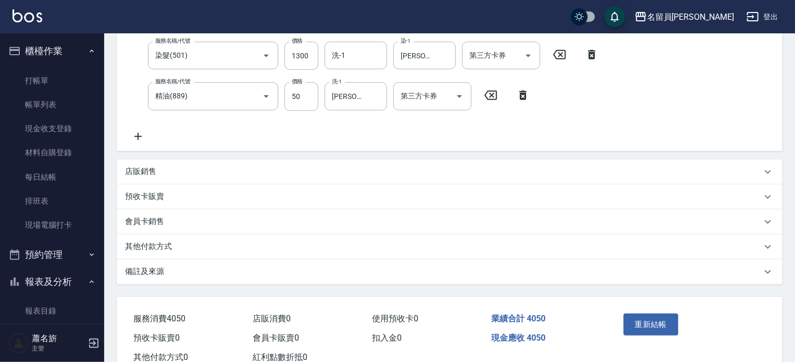
scroll to position [208, 0]
click at [642, 329] on button "重新結帳" at bounding box center [651, 324] width 55 height 22
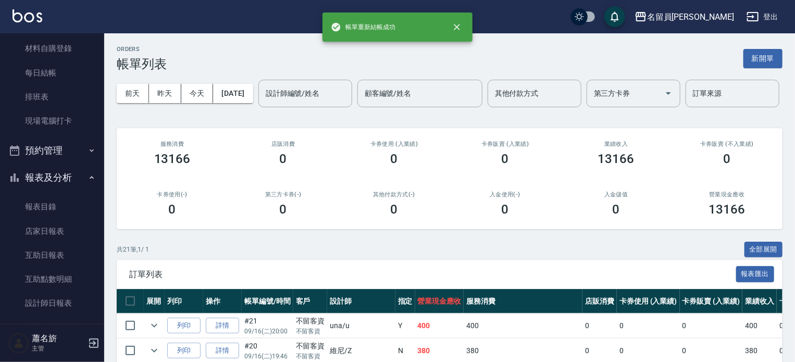
scroll to position [52, 0]
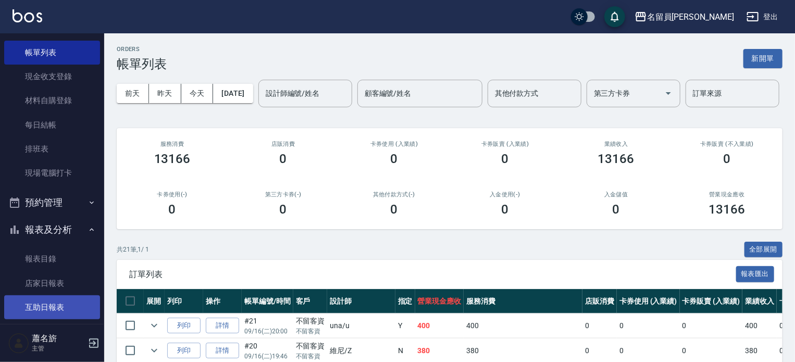
click at [35, 303] on link "互助日報表" at bounding box center [52, 307] width 96 height 24
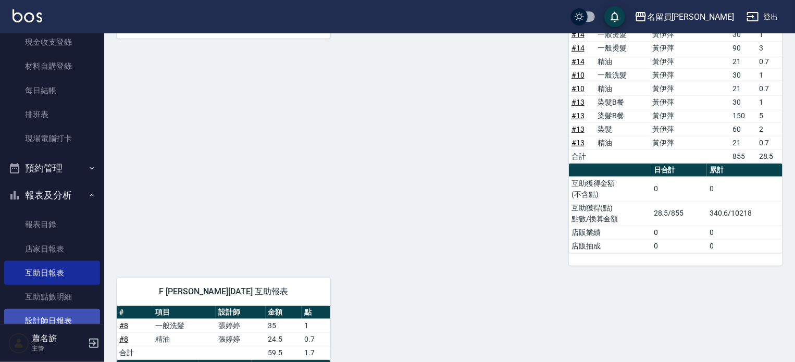
scroll to position [104, 0]
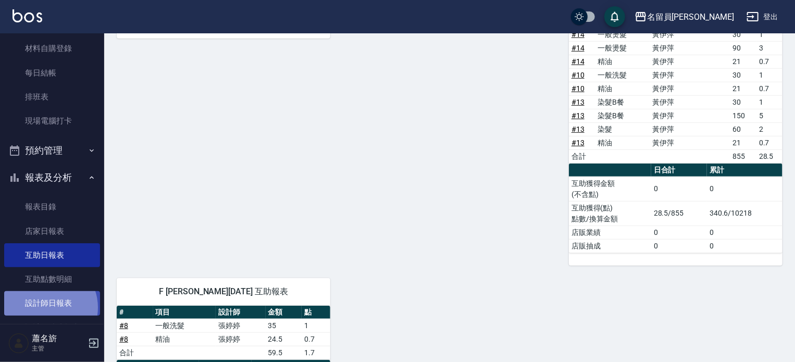
click at [46, 307] on link "設計師日報表" at bounding box center [52, 303] width 96 height 24
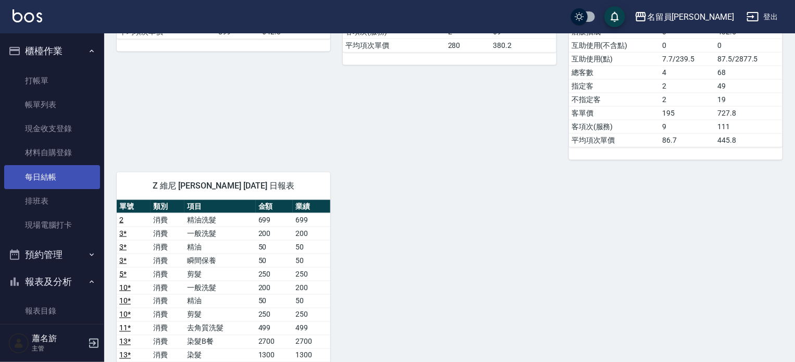
scroll to position [557, 0]
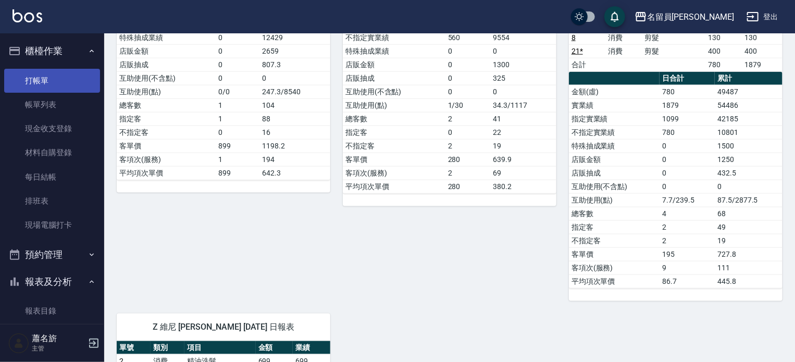
click at [56, 77] on link "打帳單" at bounding box center [52, 81] width 96 height 24
